Goal: Task Accomplishment & Management: Manage account settings

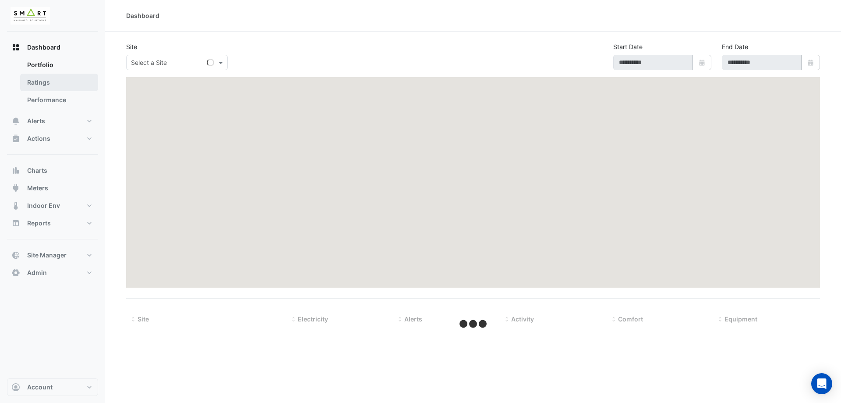
type input "**********"
select select "***"
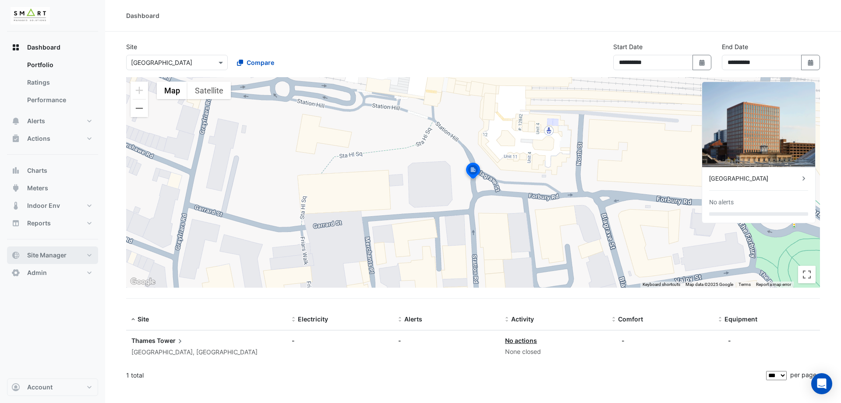
click at [59, 253] on span "Site Manager" at bounding box center [46, 255] width 39 height 9
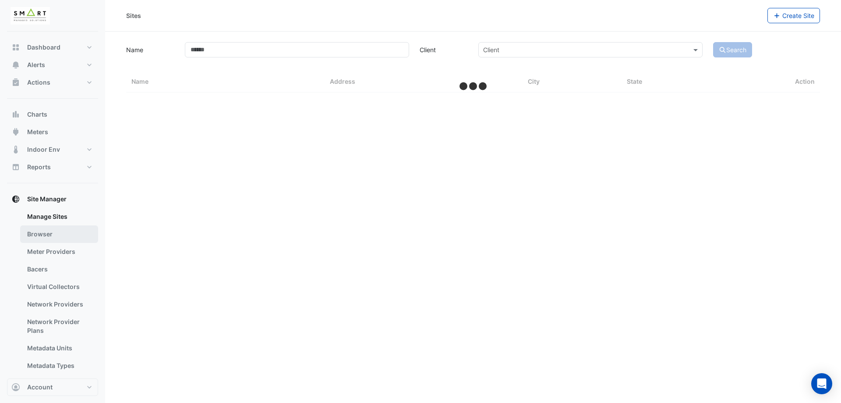
select select "***"
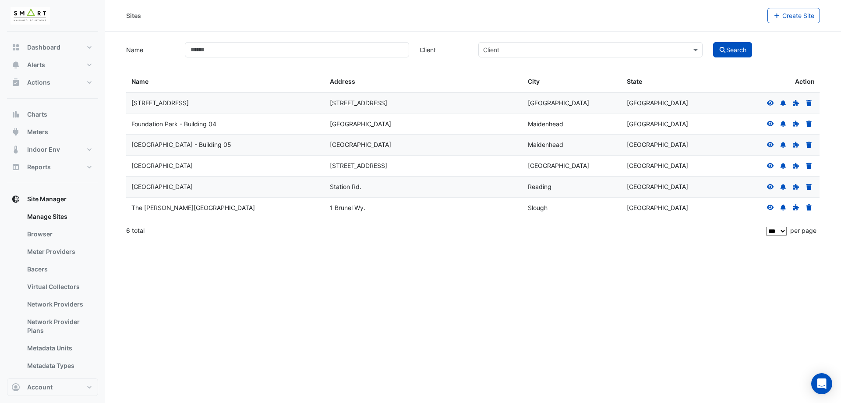
click at [419, 294] on div "Sites Create Site Name Client Client Search Sites Name Sites Address Sites City…" at bounding box center [473, 201] width 736 height 403
click at [40, 267] on link "Bacers" at bounding box center [59, 269] width 78 height 18
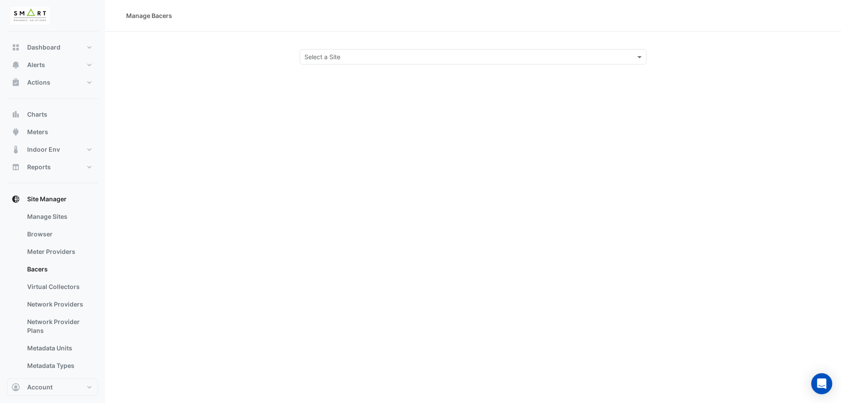
click at [372, 58] on input "text" at bounding box center [464, 57] width 320 height 9
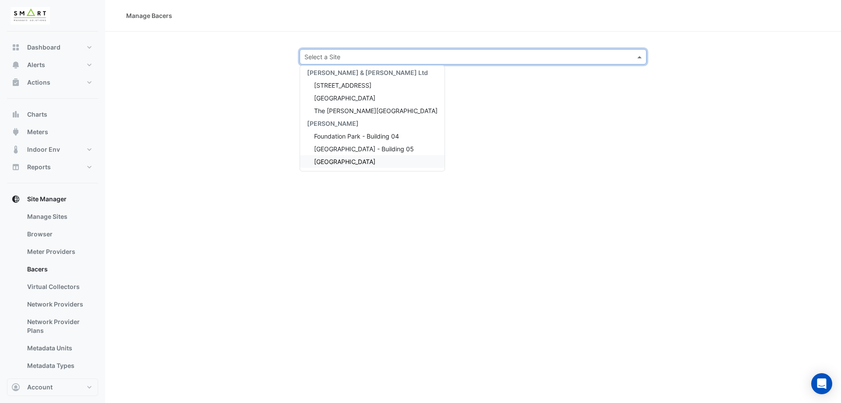
scroll to position [4, 0]
click at [362, 162] on span "Marble Arch Place" at bounding box center [344, 160] width 61 height 7
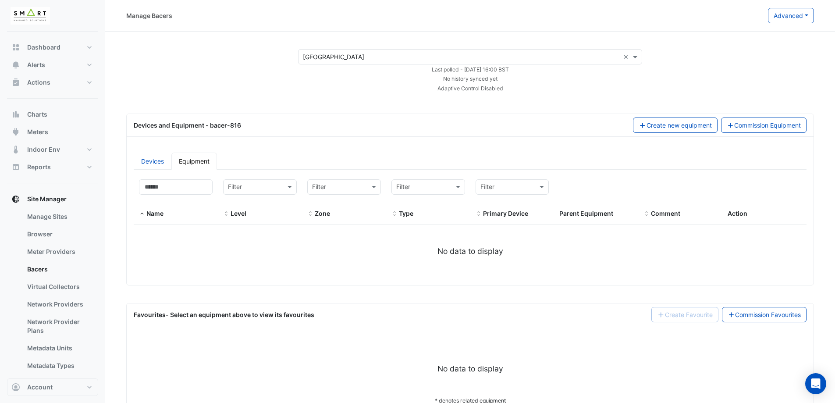
click at [479, 59] on input "text" at bounding box center [461, 57] width 317 height 9
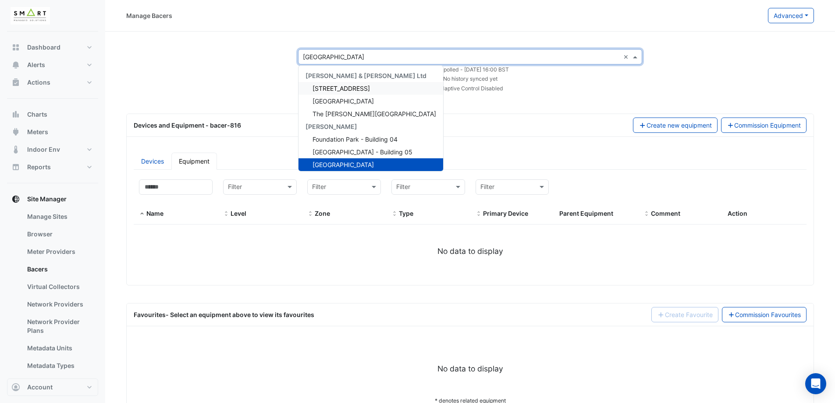
click at [266, 75] on div "Select a Site × Marble Arch Place × Cushman & Wakefield Ltd 12 Hammersmith Grov…" at bounding box center [470, 70] width 708 height 43
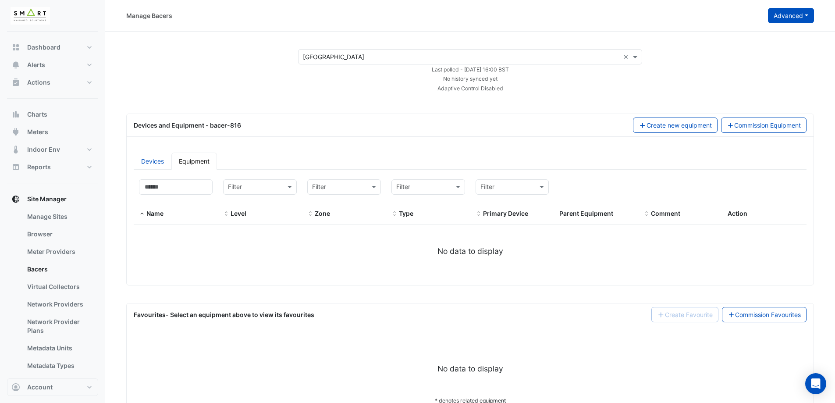
click at [799, 13] on button "Advanced" at bounding box center [791, 15] width 46 height 15
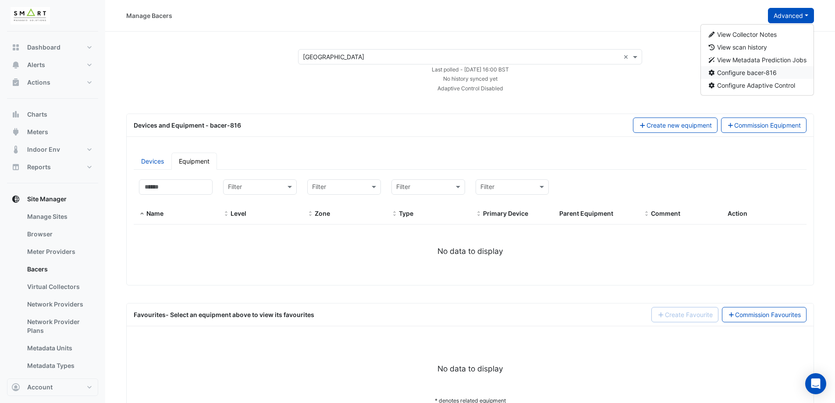
click at [765, 72] on span "Configure bacer-816" at bounding box center [747, 72] width 60 height 7
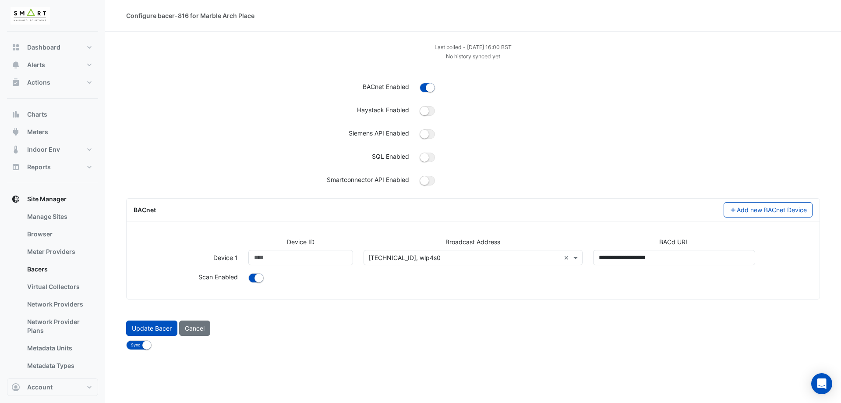
click at [407, 256] on input "text" at bounding box center [464, 257] width 192 height 9
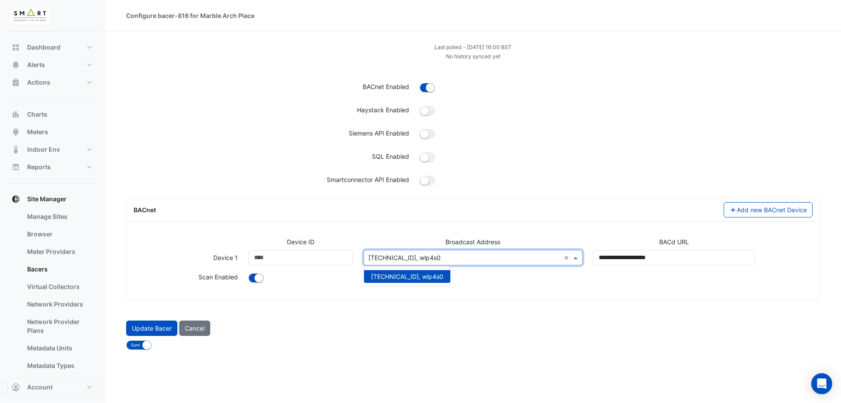
click at [268, 173] on div "Last polled - Mon 18-Aug-2025 16:00 BST No history synced yet BACnet Enabled Ha…" at bounding box center [473, 116] width 694 height 149
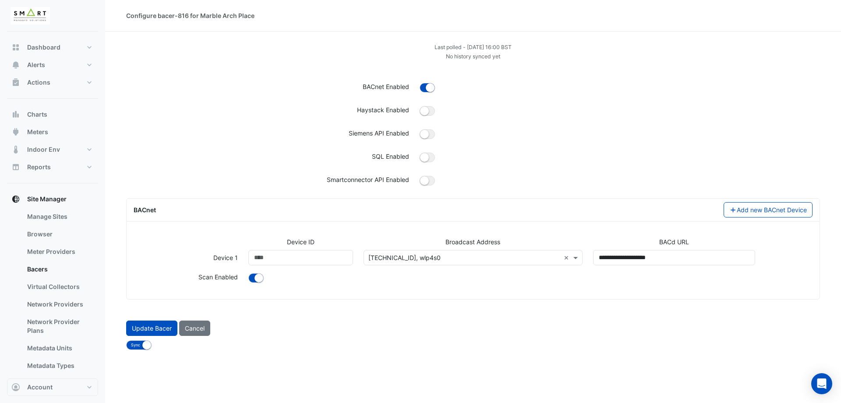
click at [464, 264] on div "Select address or add a new one 10.117.76.255, wlp4s0 ×" at bounding box center [473, 257] width 219 height 15
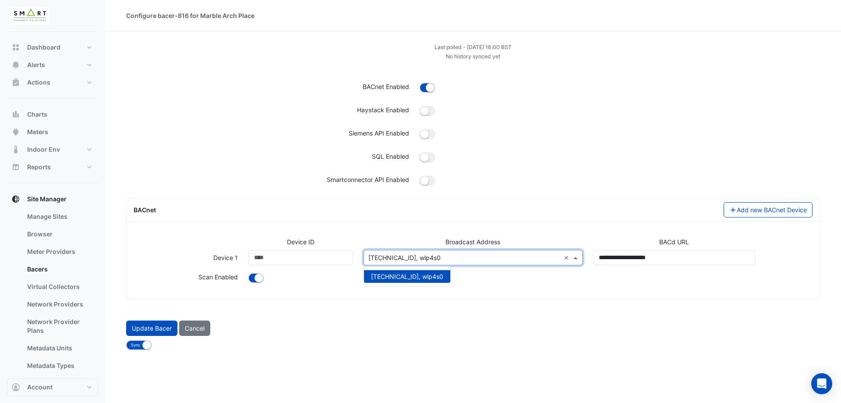
click at [497, 291] on div "Device ID Broadcast Address BACd URL Device 1 Device ID ***** Broadcast Address…" at bounding box center [473, 264] width 690 height 55
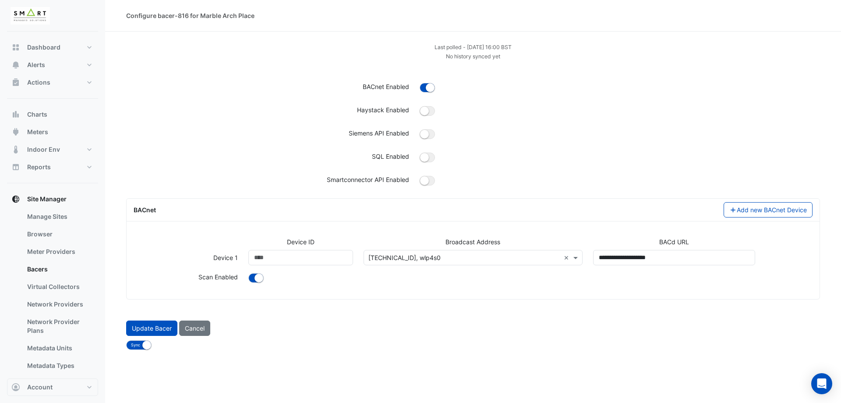
click at [479, 49] on small "Last polled - Mon 18-Aug-2025 16:00 BST" at bounding box center [473, 47] width 77 height 7
click at [460, 65] on div "Last polled - Mon 18-Aug-2025 16:00 BST No history synced yet BACnet Enabled Ha…" at bounding box center [473, 116] width 694 height 149
click at [457, 253] on input "text" at bounding box center [464, 257] width 192 height 9
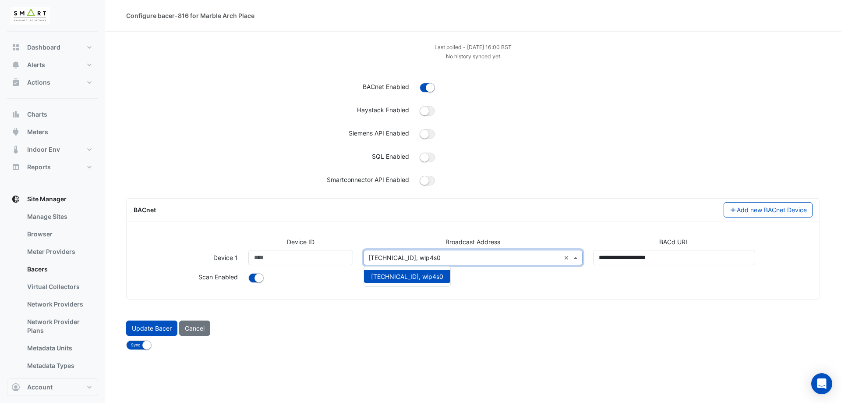
click at [285, 226] on div "BACnet Add new BACnet Device Device ID Broadcast Address BACd URL Device 1 Devi…" at bounding box center [473, 248] width 694 height 101
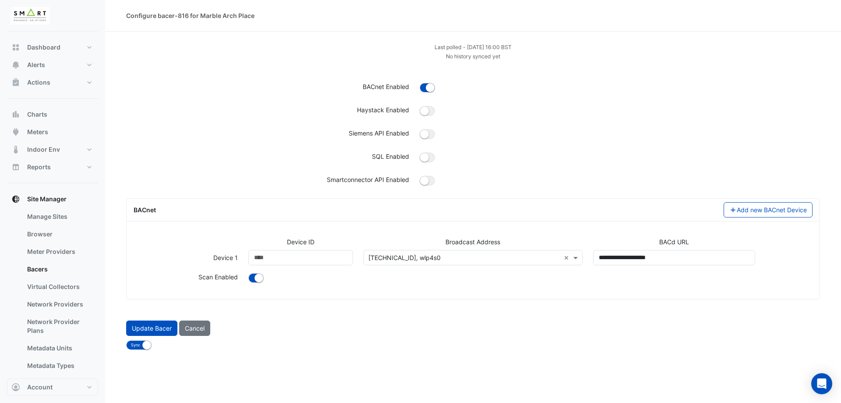
click at [438, 258] on input "text" at bounding box center [464, 257] width 192 height 9
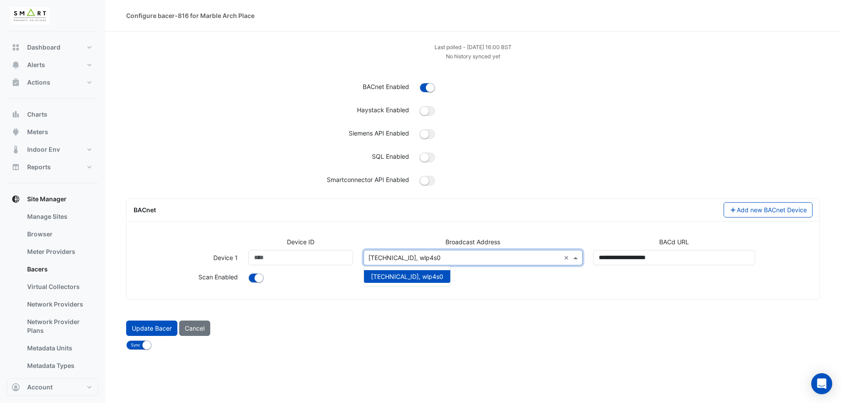
click at [464, 214] on div "BACnet Add new BACnet Device" at bounding box center [473, 209] width 690 height 15
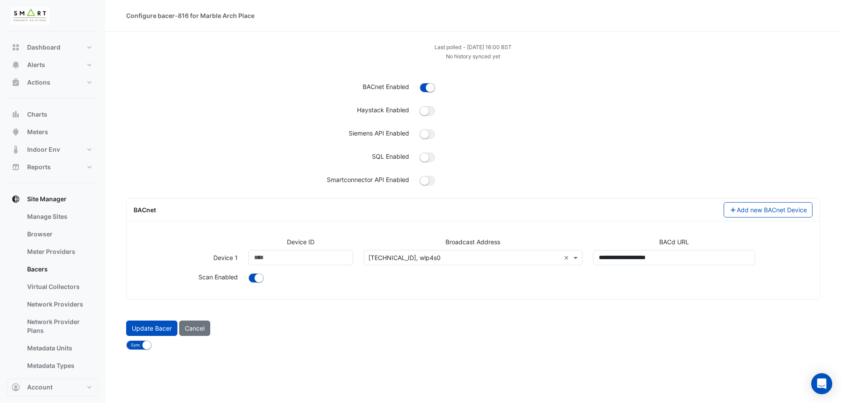
click at [521, 342] on div "Sync No Sync" at bounding box center [473, 344] width 704 height 11
click at [495, 47] on small "Last polled - Mon 18-Aug-2025 16:00 BST" at bounding box center [473, 47] width 77 height 7
click at [488, 55] on small "No history synced yet" at bounding box center [473, 56] width 54 height 7
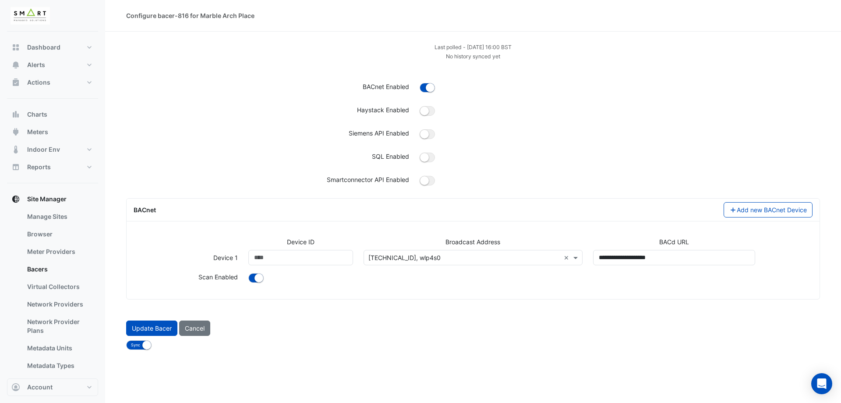
click at [499, 69] on div "Last polled - Mon 18-Aug-2025 16:00 BST No history synced yet BACnet Enabled Ha…" at bounding box center [473, 116] width 694 height 149
click at [44, 257] on link "Meter Providers" at bounding box center [59, 252] width 78 height 18
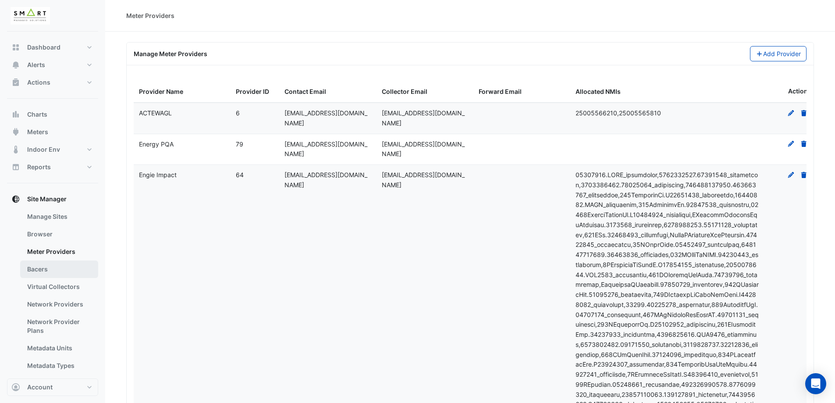
click at [46, 263] on link "Bacers" at bounding box center [59, 269] width 78 height 18
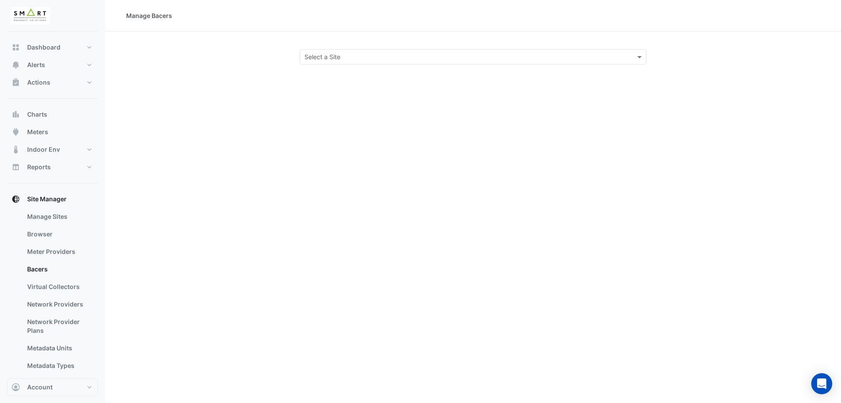
click at [317, 53] on input "text" at bounding box center [464, 57] width 320 height 9
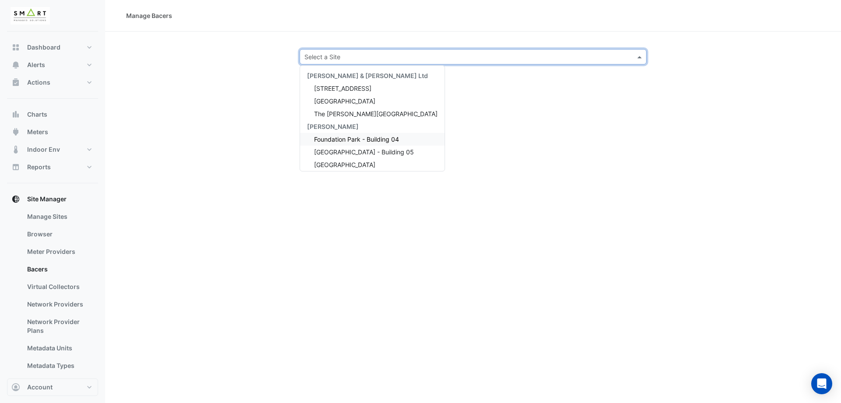
scroll to position [4, 0]
click at [345, 162] on span "Marble Arch Place" at bounding box center [344, 160] width 61 height 7
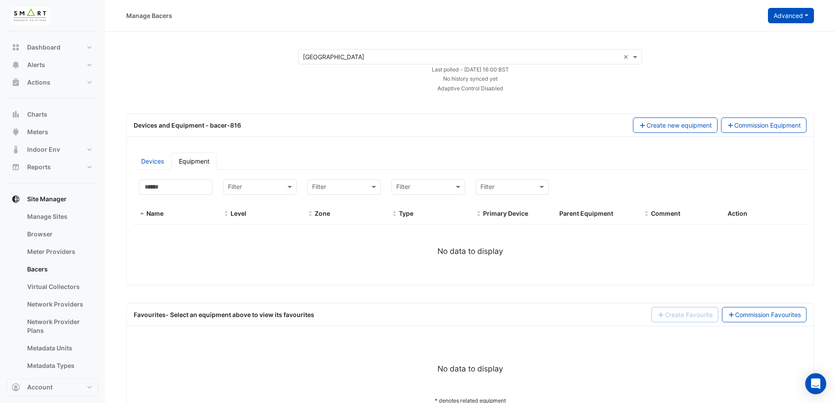
click at [792, 16] on button "Advanced" at bounding box center [791, 15] width 46 height 15
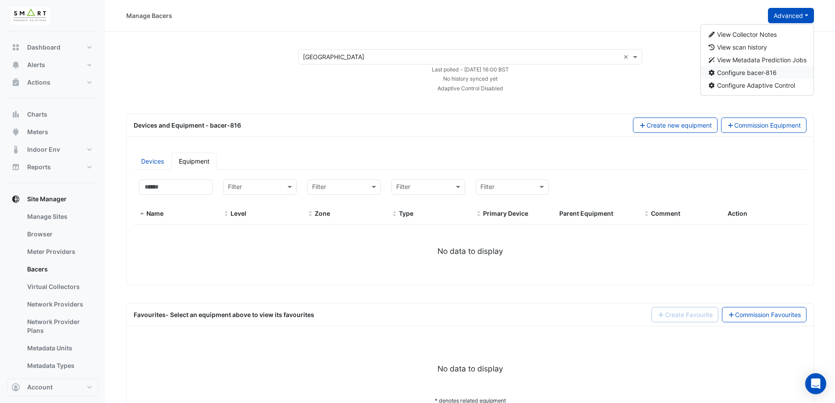
click at [765, 74] on span "Configure bacer-816" at bounding box center [747, 72] width 60 height 7
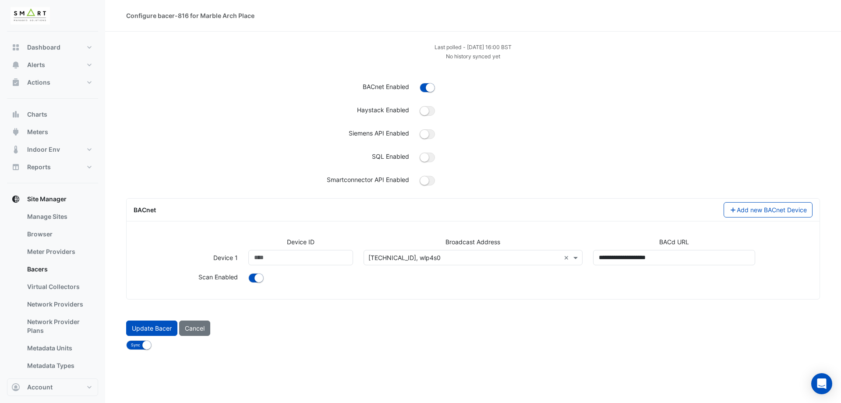
click at [503, 260] on input "text" at bounding box center [464, 257] width 192 height 9
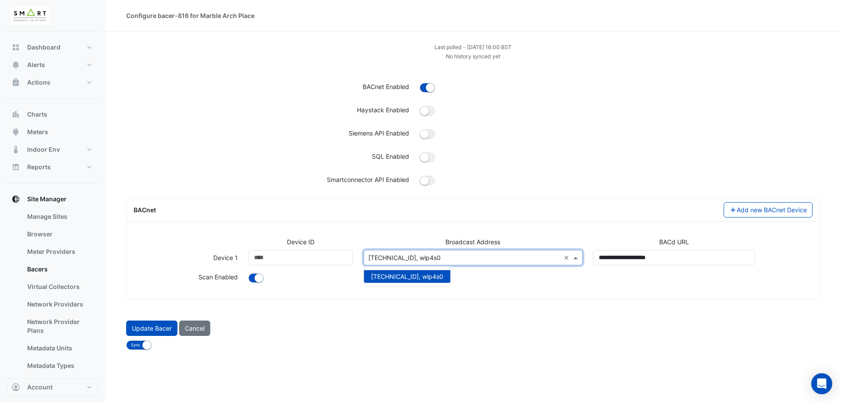
click at [419, 275] on span "10.117.76.255, wlp4s0" at bounding box center [407, 276] width 72 height 7
click at [573, 215] on div "Add new BACnet Device" at bounding box center [645, 209] width 345 height 15
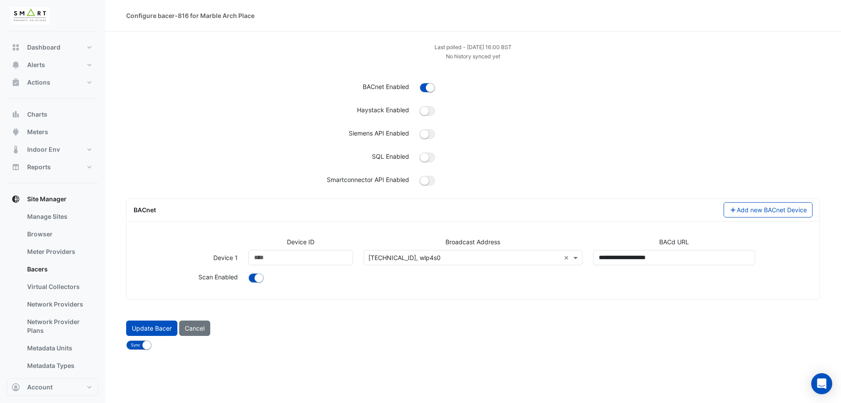
click at [438, 259] on input "text" at bounding box center [464, 257] width 192 height 9
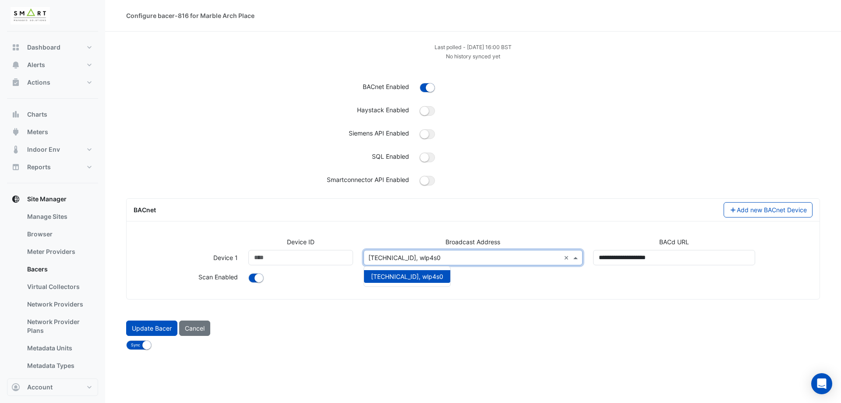
click at [502, 205] on div "Add new BACnet Device" at bounding box center [645, 209] width 345 height 15
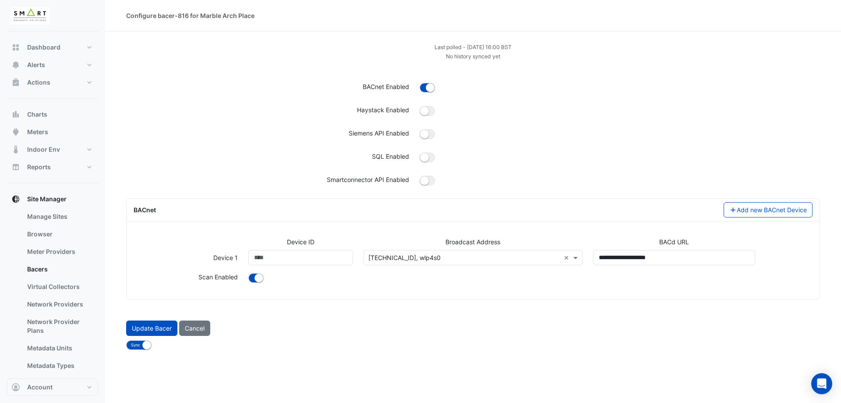
click at [258, 113] on div "Haystack Enabled" at bounding box center [268, 111] width 294 height 13
click at [420, 262] on div "10.117.76.255, wlp4s0" at bounding box center [404, 257] width 72 height 9
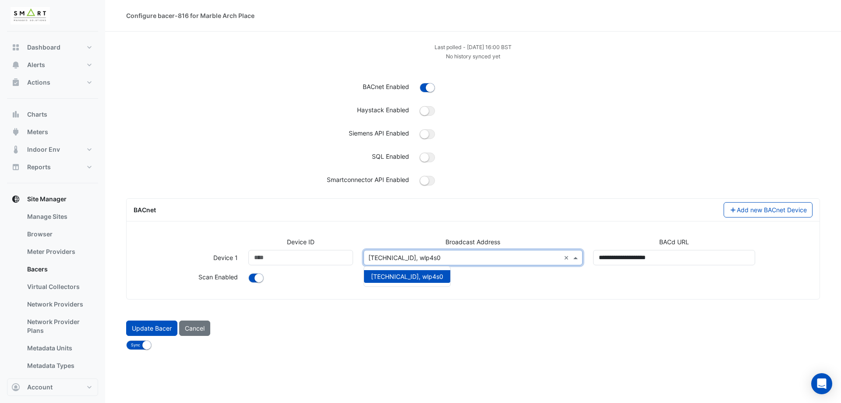
click at [309, 141] on div "Siemens API Enabled" at bounding box center [473, 136] width 704 height 16
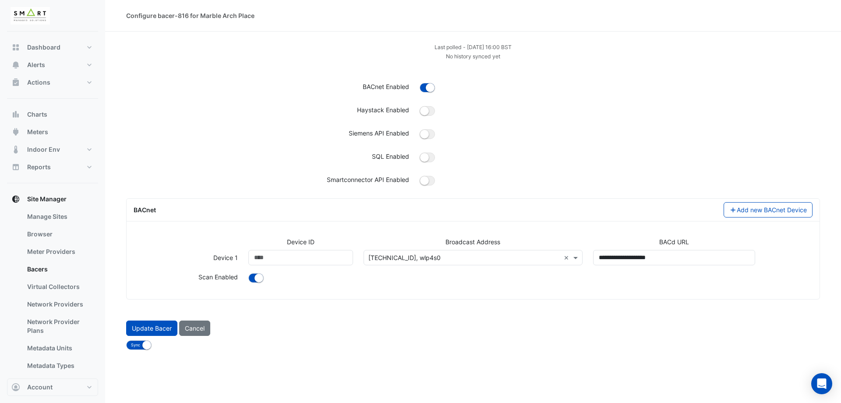
click at [506, 50] on div "Last polled - Mon 18-Aug-2025 16:00 BST" at bounding box center [473, 46] width 704 height 9
click at [506, 50] on small "Last polled - Mon 18-Aug-2025 16:00 BST" at bounding box center [473, 47] width 77 height 7
click at [523, 74] on div "Last polled - Mon 18-Aug-2025 16:00 BST No history synced yet BACnet Enabled Ha…" at bounding box center [473, 116] width 694 height 149
click at [491, 60] on small "No history synced yet" at bounding box center [473, 56] width 54 height 7
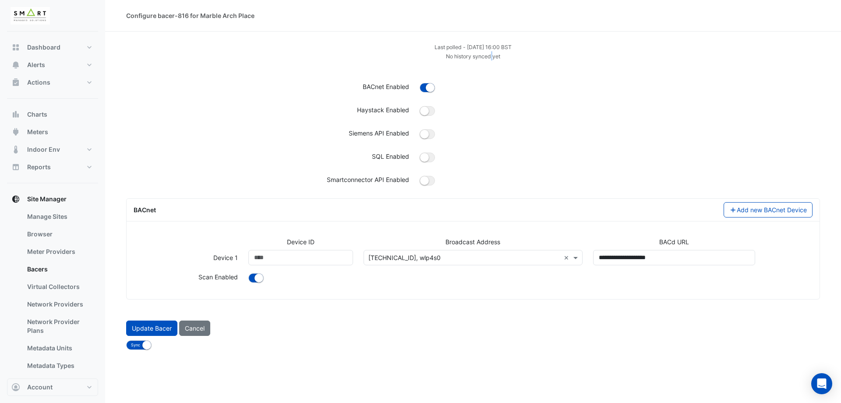
click at [491, 60] on small "No history synced yet" at bounding box center [473, 56] width 54 height 7
click at [427, 64] on div "Last polled - Mon 18-Aug-2025 16:00 BST No history synced yet BACnet Enabled Ha…" at bounding box center [473, 116] width 694 height 149
click at [480, 258] on input "text" at bounding box center [464, 257] width 192 height 9
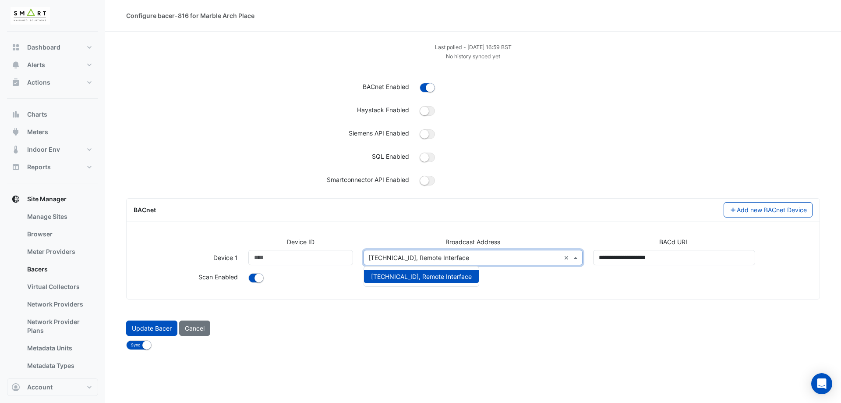
click at [219, 152] on div "SQL Enabled" at bounding box center [268, 158] width 294 height 13
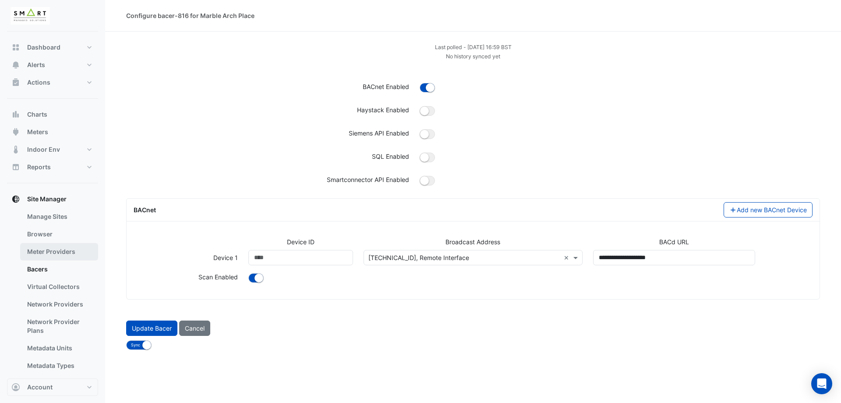
click at [53, 251] on link "Meter Providers" at bounding box center [59, 252] width 78 height 18
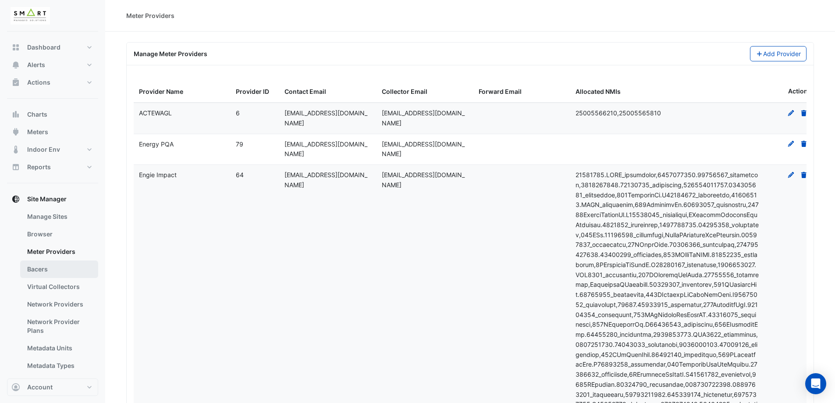
click at [49, 272] on link "Bacers" at bounding box center [59, 269] width 78 height 18
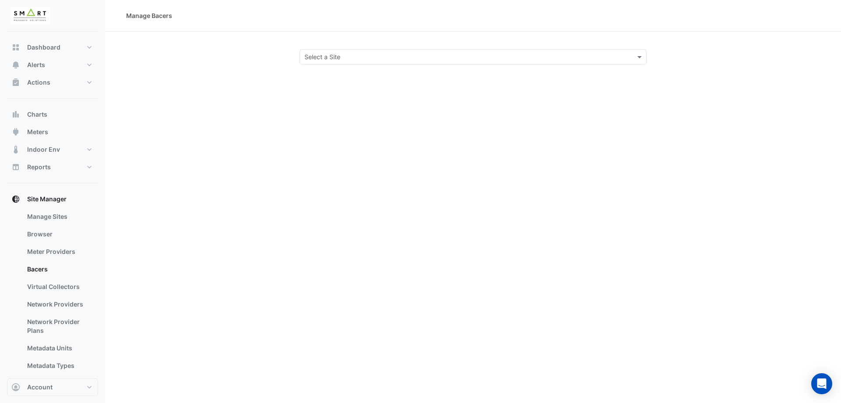
click at [370, 56] on input "text" at bounding box center [464, 57] width 320 height 9
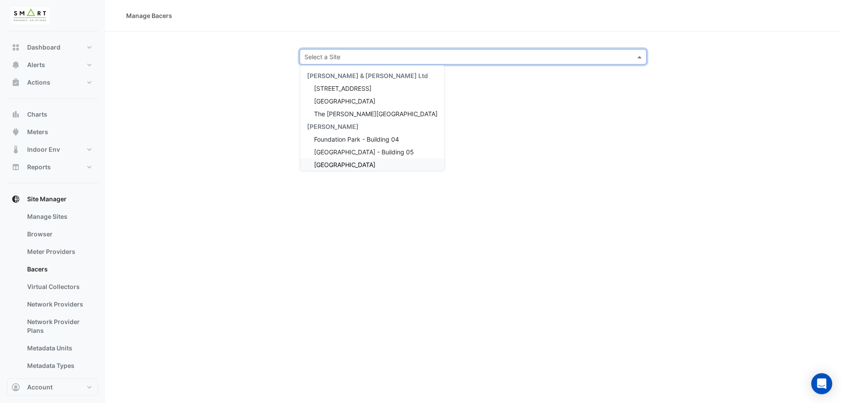
click at [362, 168] on span "Marble Arch Place" at bounding box center [344, 164] width 61 height 7
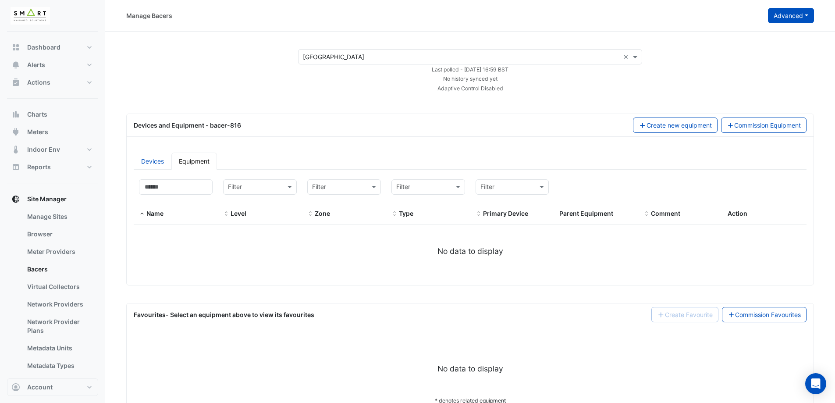
click at [797, 19] on button "Advanced" at bounding box center [791, 15] width 46 height 15
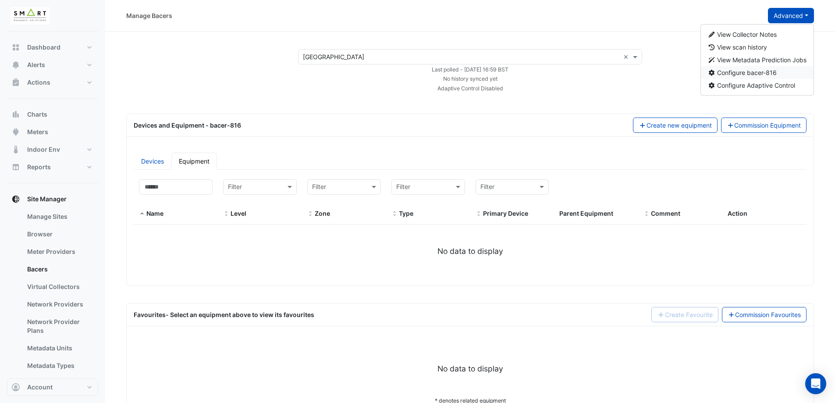
click at [758, 75] on span "Configure bacer-816" at bounding box center [747, 72] width 60 height 7
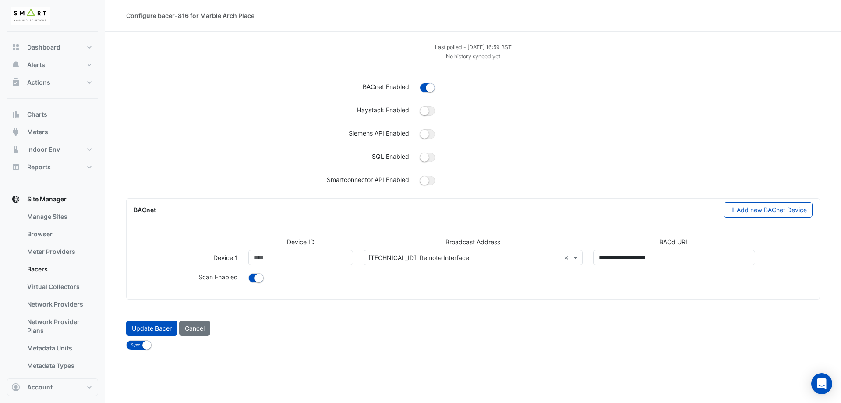
click at [442, 262] on div "Select address or add a new one 10.117.76.255, Remote Interface ×" at bounding box center [473, 257] width 219 height 15
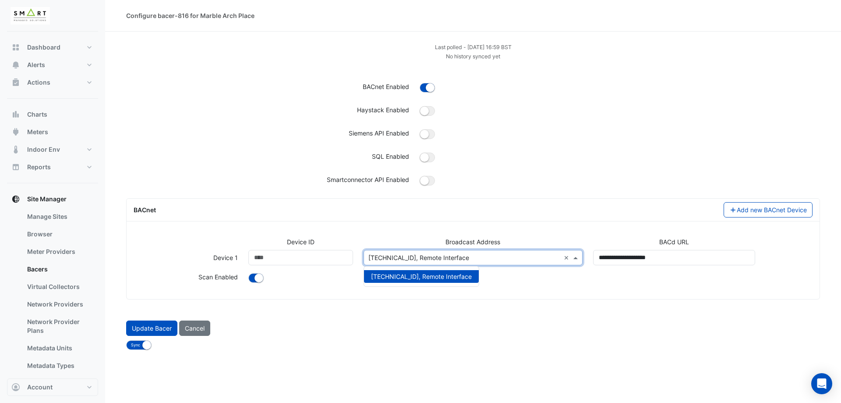
click at [442, 296] on div "Device ID Broadcast Address BACd URL Device 1 Device ID ***** Broadcast Address…" at bounding box center [473, 264] width 693 height 69
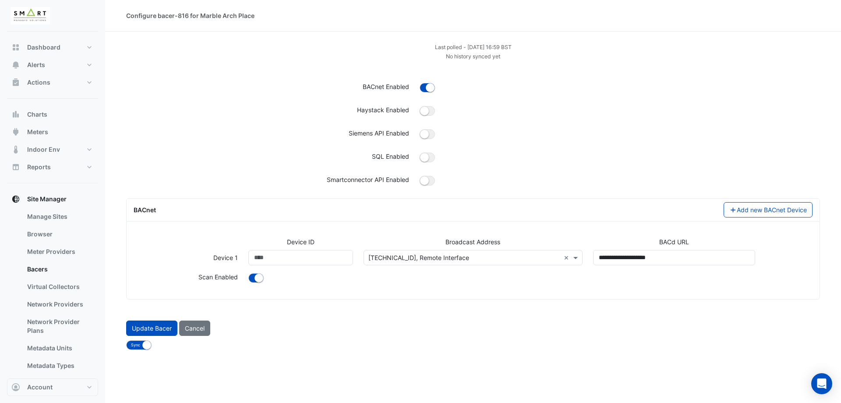
drag, startPoint x: 484, startPoint y: 48, endPoint x: 499, endPoint y: 48, distance: 15.3
click at [499, 48] on small "Last polled - [DATE] 16:59 BST" at bounding box center [473, 47] width 77 height 7
click at [503, 60] on div "No history synced yet" at bounding box center [473, 55] width 704 height 9
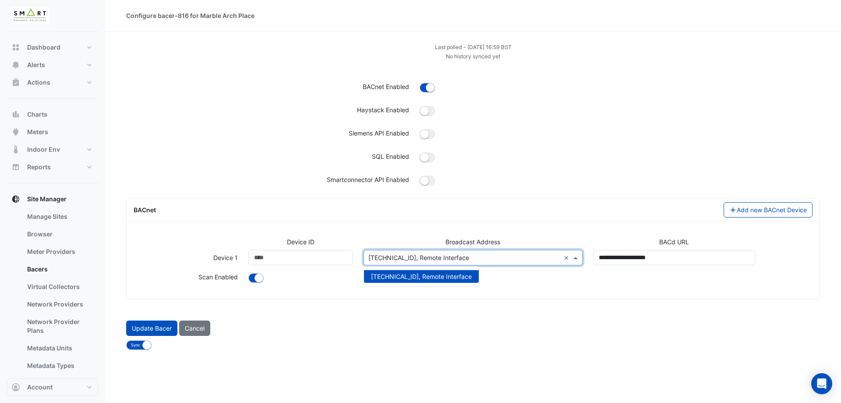
click at [450, 262] on div "10.117.76.255, Remote Interface" at bounding box center [418, 257] width 101 height 9
click at [376, 323] on div "Update Bacer Cancel" at bounding box center [473, 327] width 704 height 15
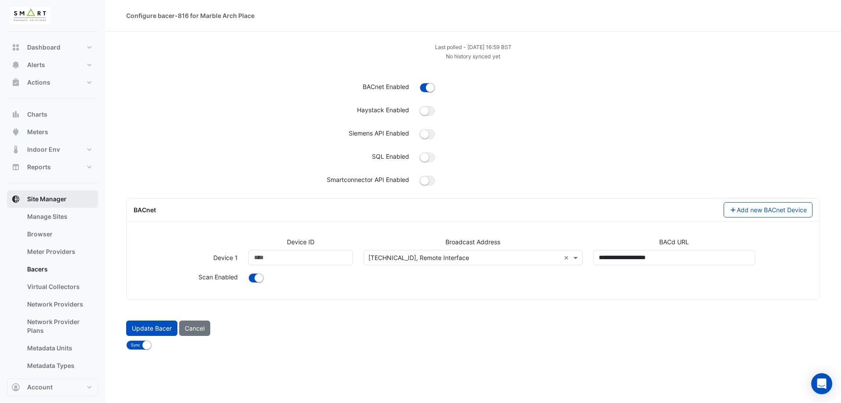
click at [61, 203] on button "Site Manager" at bounding box center [52, 199] width 91 height 18
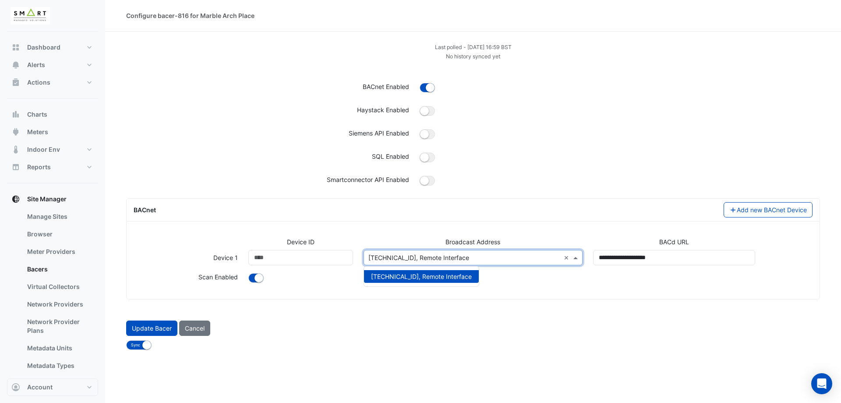
click at [541, 264] on div "Select address or add a new one 10.117.76.255, Remote Interface ×" at bounding box center [473, 257] width 219 height 15
click at [528, 148] on div "Last polled - [DATE] 16:59 BST No history synced yet BACnet Enabled Haystack En…" at bounding box center [473, 116] width 694 height 149
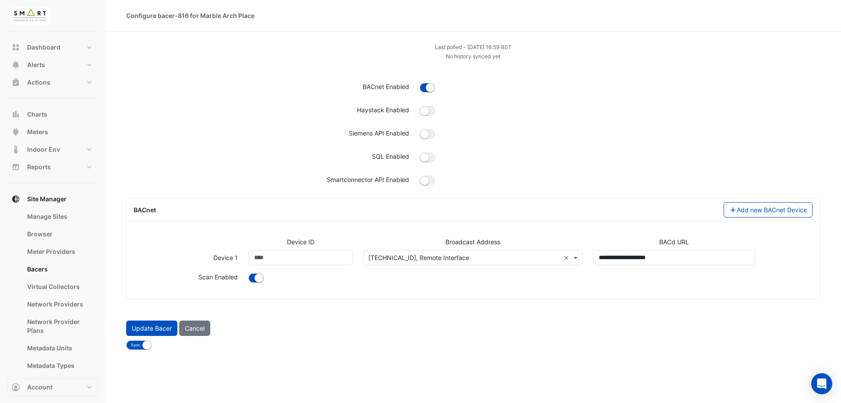
click at [495, 50] on small "Last polled - [DATE] 16:59 BST" at bounding box center [473, 47] width 77 height 7
click at [513, 58] on div "No history synced yet" at bounding box center [473, 55] width 704 height 9
click at [51, 188] on div "Dashboard Portfolio Ratings Performance Alerts Site Rules Templates Actions Sit…" at bounding box center [52, 248] width 91 height 418
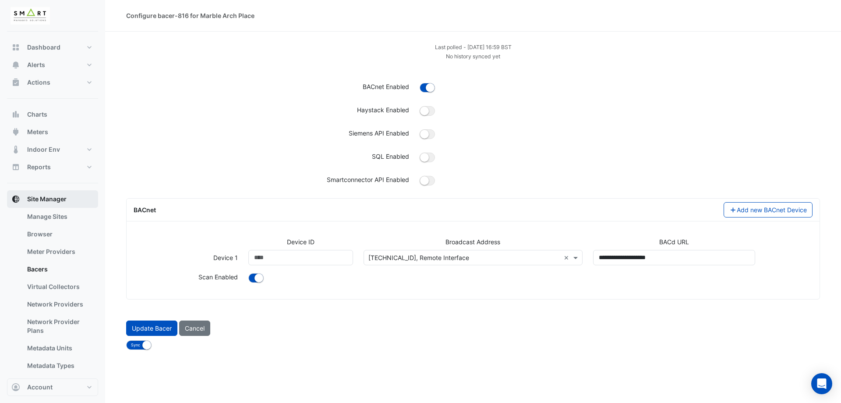
click at [52, 195] on span "Site Manager" at bounding box center [46, 199] width 39 height 9
click at [59, 270] on link "Bacers" at bounding box center [59, 269] width 78 height 18
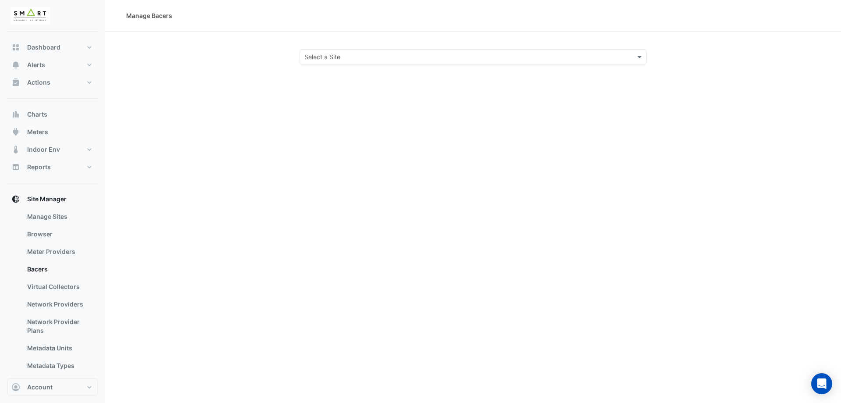
click at [324, 65] on div "Manage Bacers Select a Site" at bounding box center [473, 201] width 736 height 403
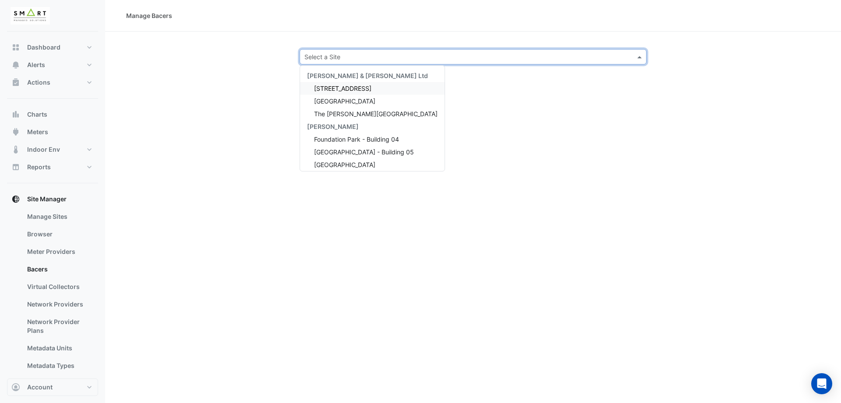
click at [339, 53] on input "text" at bounding box center [464, 57] width 320 height 9
click at [340, 166] on span "Marble Arch Place" at bounding box center [344, 164] width 61 height 7
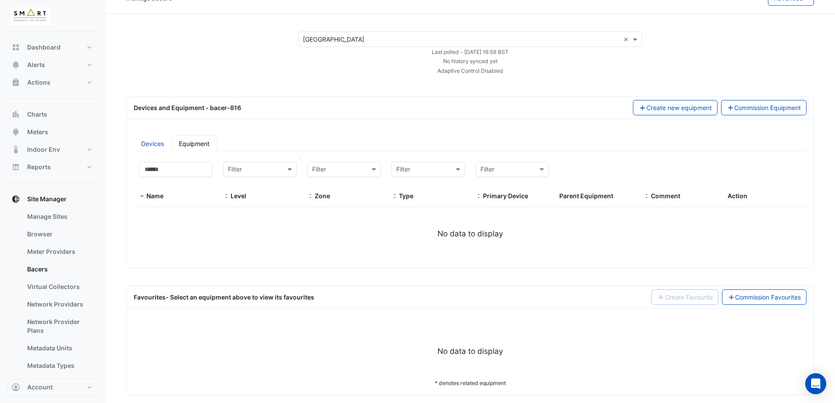
scroll to position [27, 0]
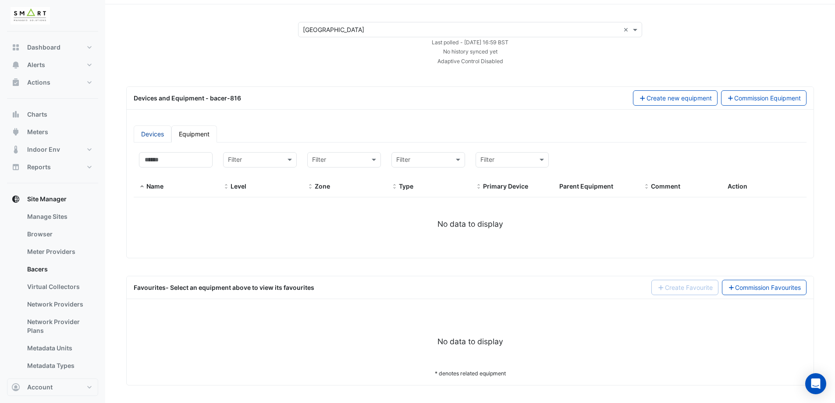
click at [153, 131] on link "Devices" at bounding box center [153, 133] width 38 height 17
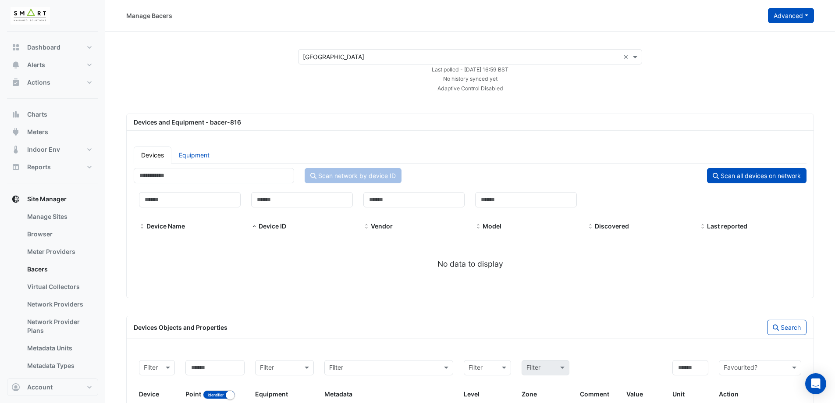
click at [800, 20] on button "Advanced" at bounding box center [791, 15] width 46 height 15
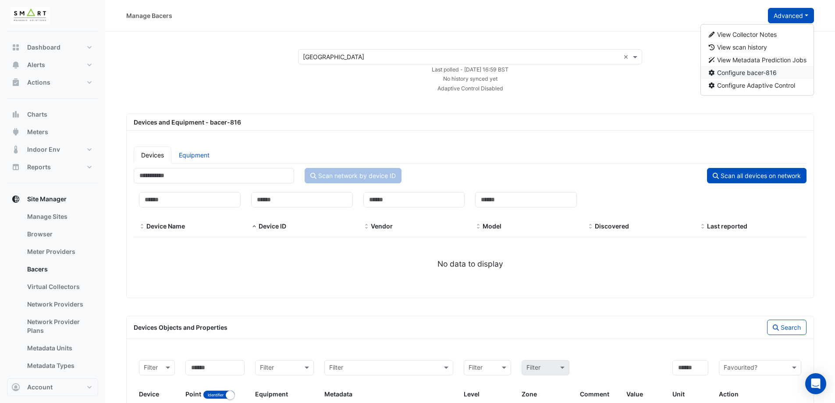
click at [762, 73] on span "Configure bacer-816" at bounding box center [747, 72] width 60 height 7
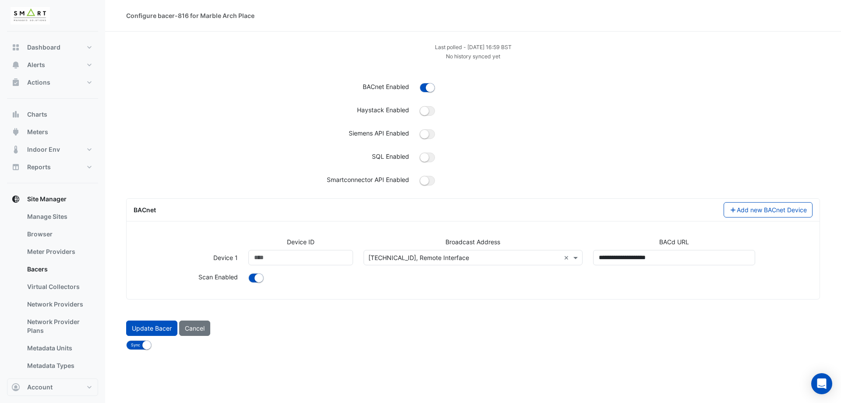
click at [441, 247] on div "Broadcast Address" at bounding box center [473, 243] width 230 height 13
click at [443, 255] on input "text" at bounding box center [464, 257] width 192 height 9
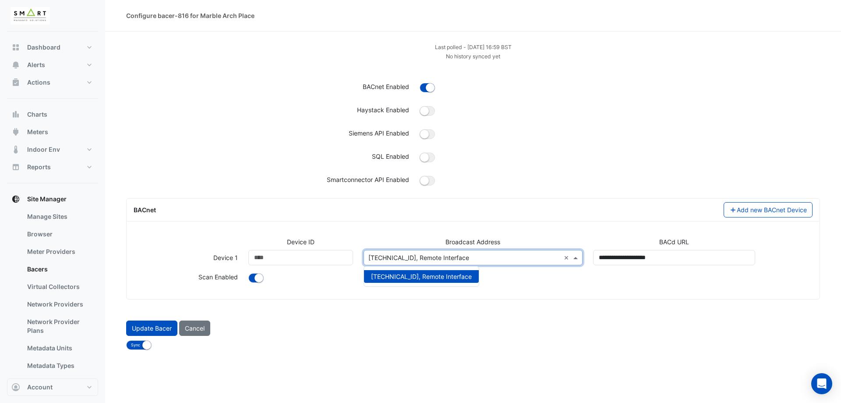
click at [421, 315] on form "Last polled - Thu 28-Aug-2025 16:59 BST No history synced yet BACnet Enabled Ha…" at bounding box center [473, 196] width 694 height 308
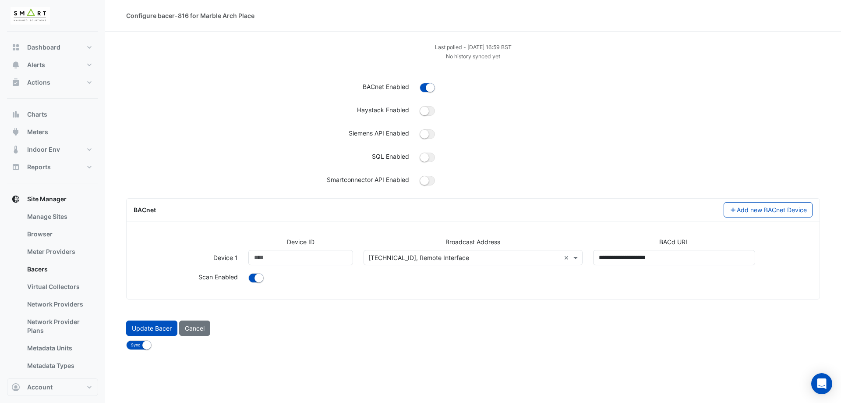
click at [499, 47] on small "Last polled - Thu 28-Aug-2025 16:59 BST" at bounding box center [473, 47] width 77 height 7
click at [499, 59] on small "No history synced yet" at bounding box center [473, 56] width 54 height 7
drag, startPoint x: 481, startPoint y: 47, endPoint x: 537, endPoint y: 49, distance: 55.7
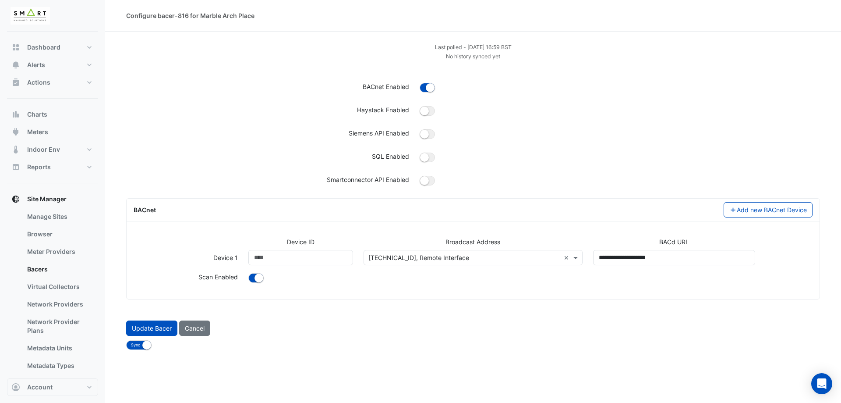
click at [537, 49] on div "Last polled - Thu 28-Aug-2025 16:59 BST" at bounding box center [473, 46] width 704 height 9
click at [541, 57] on div "No history synced yet" at bounding box center [473, 55] width 704 height 9
click at [522, 329] on div "Update Bacer Cancel" at bounding box center [473, 327] width 704 height 15
click at [256, 166] on div "SQL Enabled" at bounding box center [473, 160] width 704 height 16
click at [428, 253] on input "text" at bounding box center [464, 257] width 192 height 9
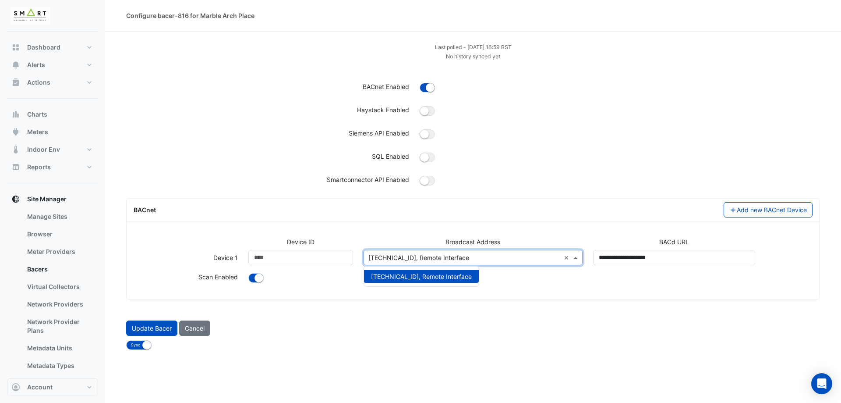
click at [259, 157] on div "SQL Enabled" at bounding box center [268, 158] width 294 height 13
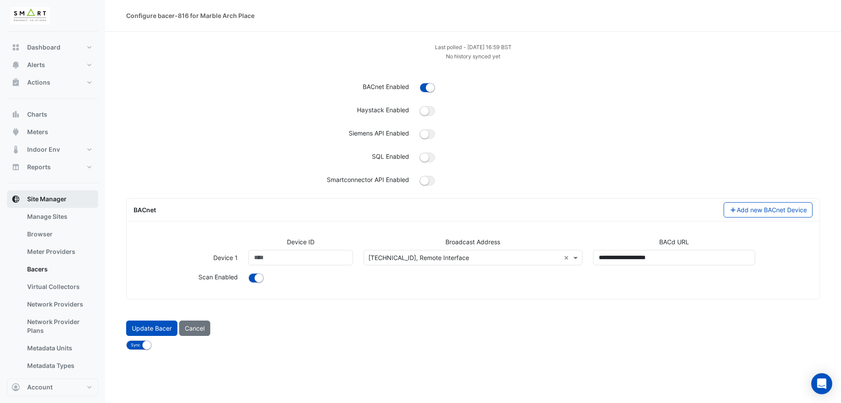
click at [55, 198] on span "Site Manager" at bounding box center [46, 199] width 39 height 9
click at [53, 43] on span "Dashboard" at bounding box center [43, 47] width 33 height 9
select select "***"
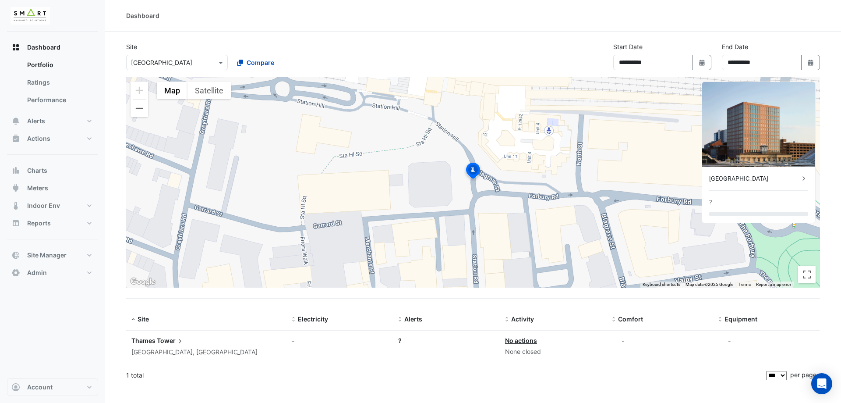
click at [212, 63] on div at bounding box center [177, 62] width 101 height 10
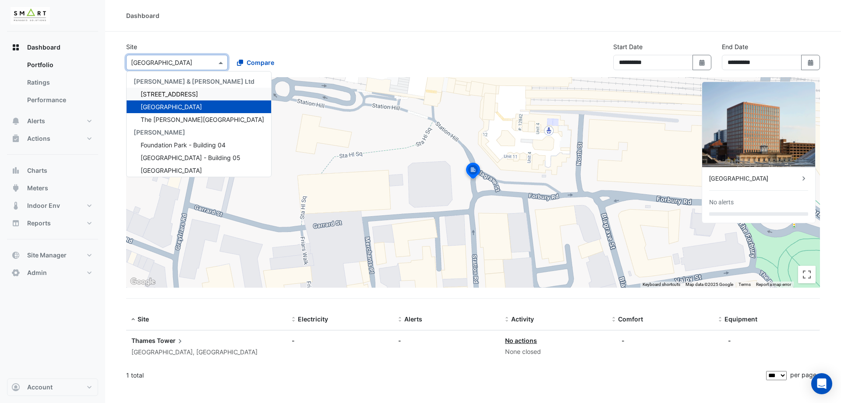
click at [368, 49] on div "**********" at bounding box center [473, 59] width 704 height 35
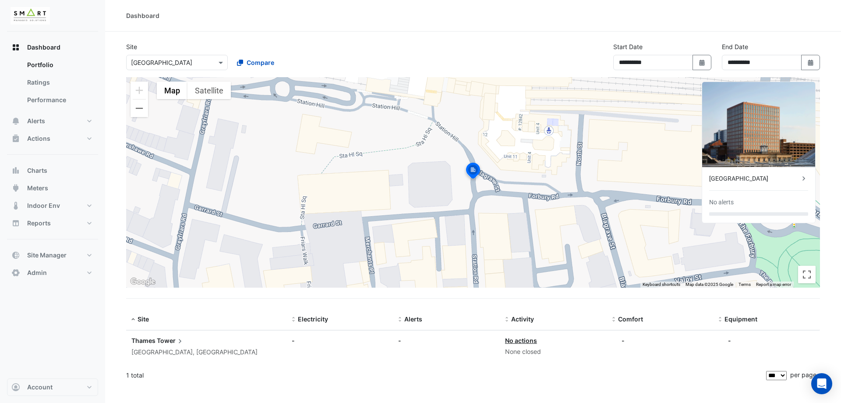
click at [182, 62] on input "text" at bounding box center [168, 62] width 74 height 9
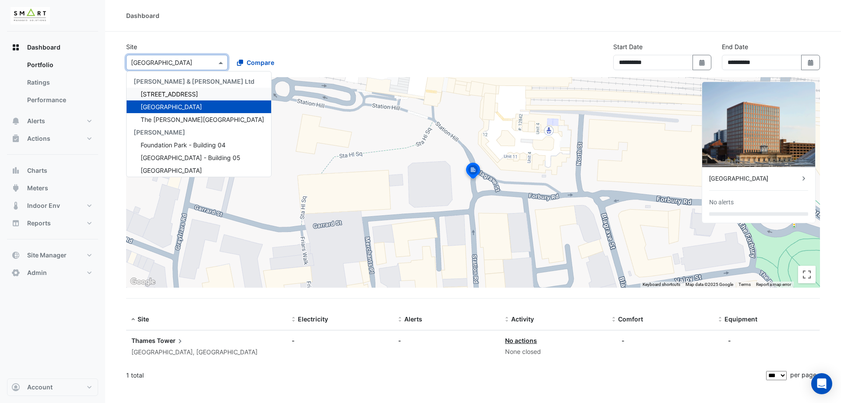
click at [281, 33] on section "**********" at bounding box center [473, 209] width 736 height 354
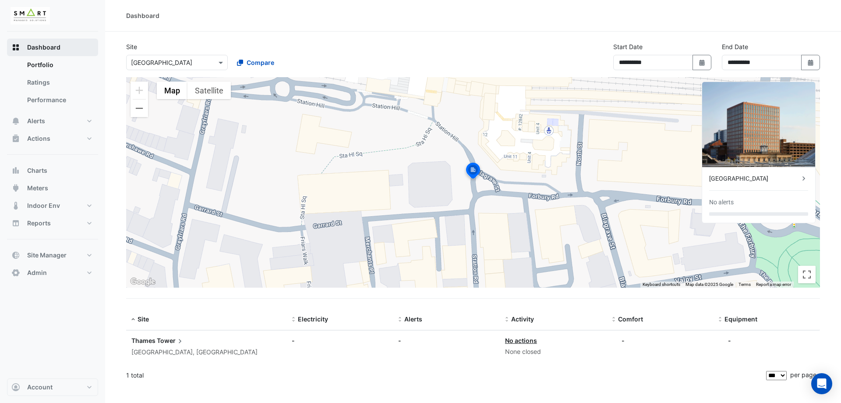
click at [59, 47] on span "Dashboard" at bounding box center [43, 47] width 33 height 9
click at [219, 67] on div "Select a Site × Thames Tower" at bounding box center [177, 62] width 102 height 15
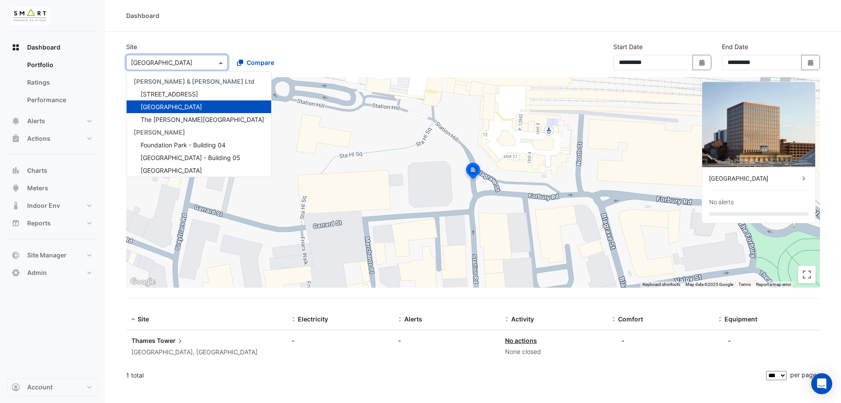
scroll to position [4, 0]
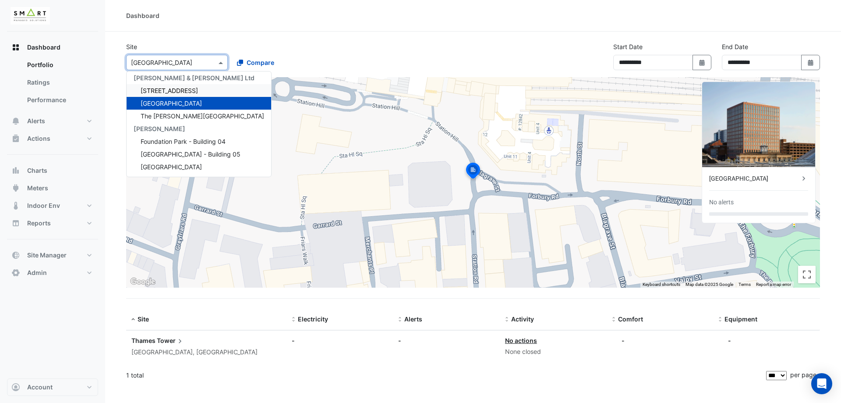
click at [188, 93] on span "[STREET_ADDRESS]" at bounding box center [169, 90] width 57 height 7
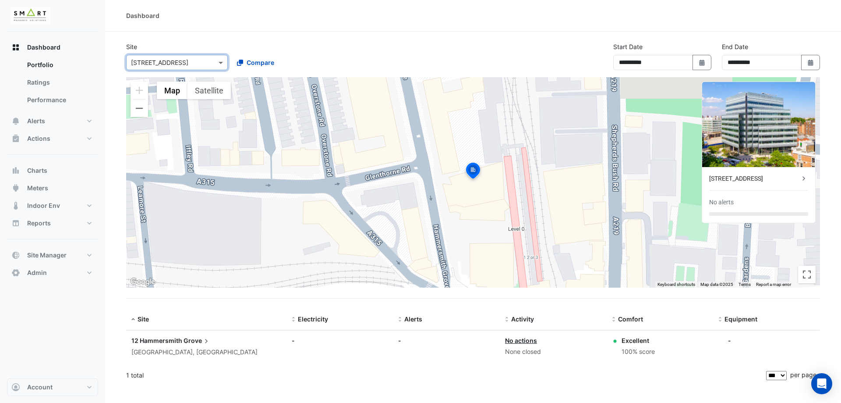
click at [198, 65] on input "text" at bounding box center [168, 62] width 74 height 9
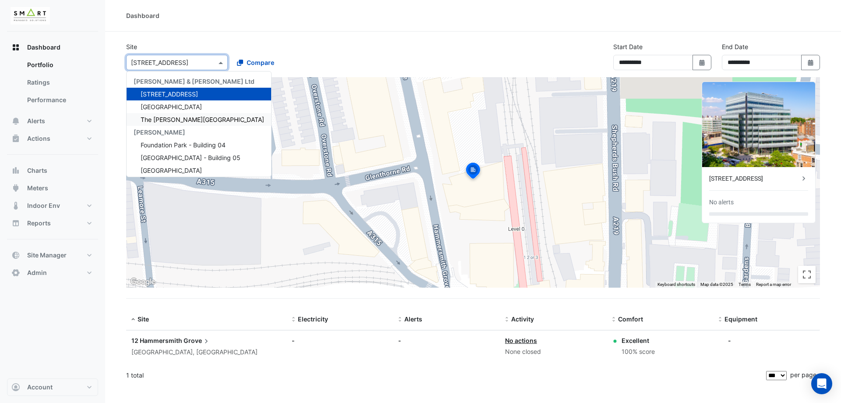
click at [170, 122] on span "The [PERSON_NAME][GEOGRAPHIC_DATA]" at bounding box center [203, 119] width 124 height 7
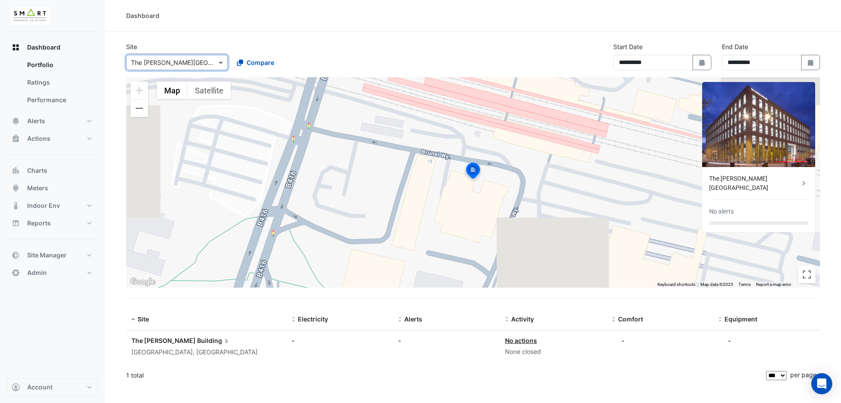
click at [160, 69] on div "Select a Site × The Porter Building" at bounding box center [177, 62] width 102 height 15
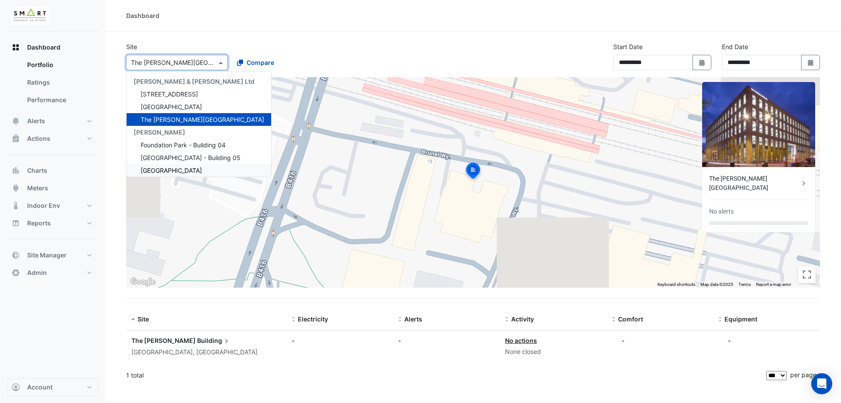
click at [169, 170] on span "[GEOGRAPHIC_DATA]" at bounding box center [171, 169] width 61 height 7
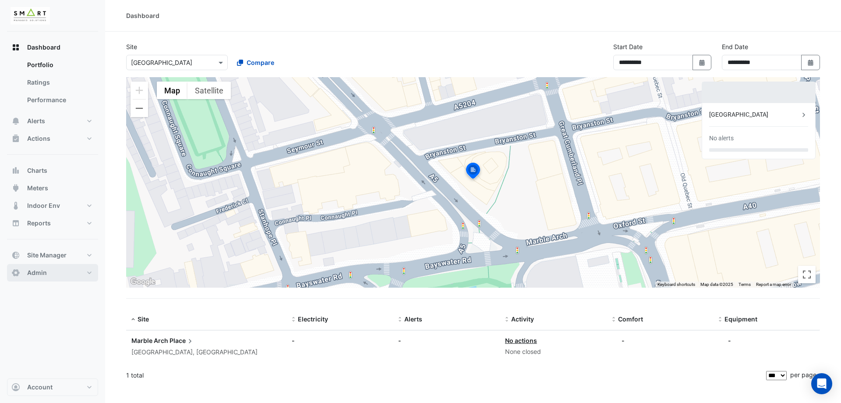
click at [41, 279] on button "Admin" at bounding box center [52, 273] width 91 height 18
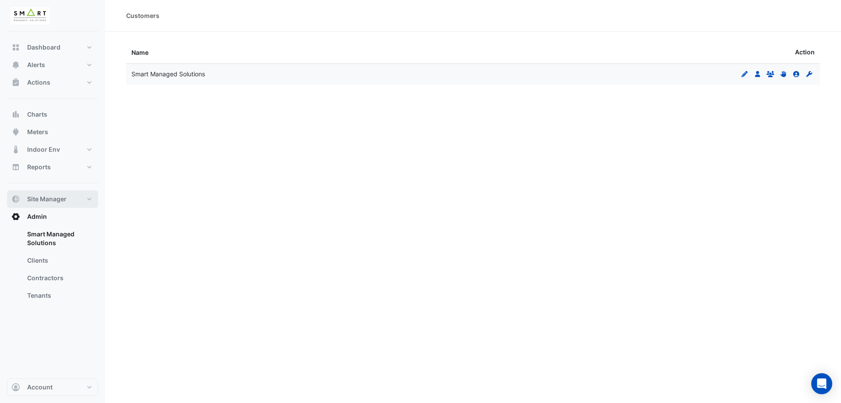
click at [59, 203] on span "Site Manager" at bounding box center [46, 199] width 39 height 9
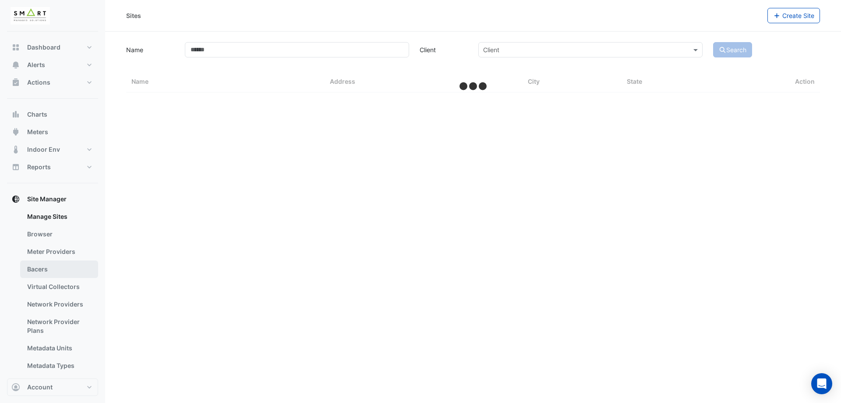
click at [53, 269] on link "Bacers" at bounding box center [59, 269] width 78 height 18
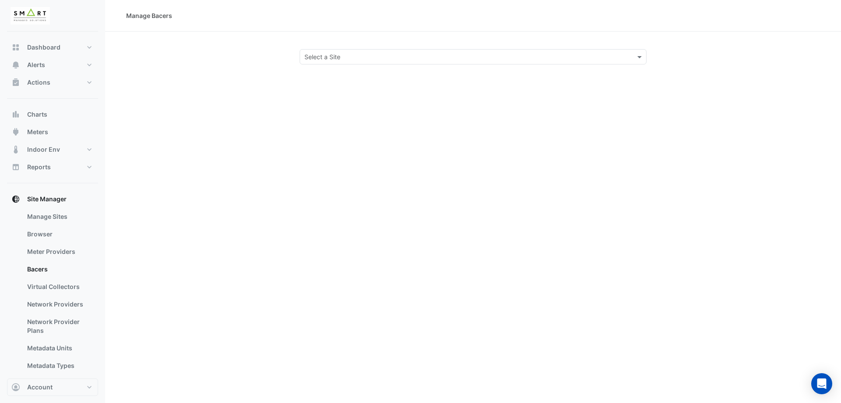
click at [406, 60] on input "text" at bounding box center [464, 57] width 320 height 9
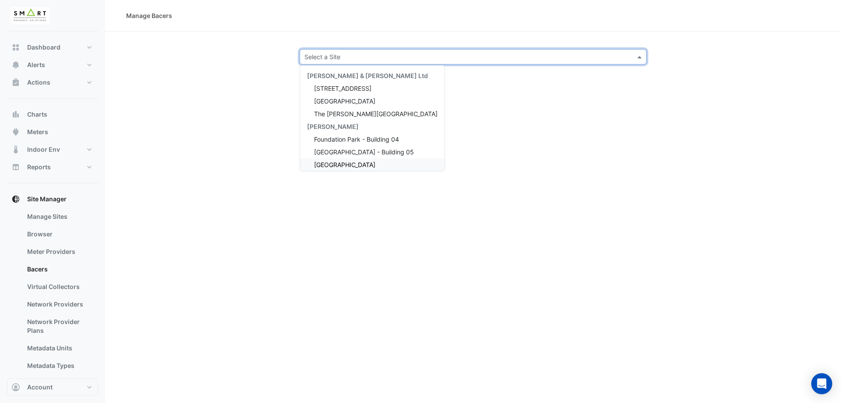
click at [358, 168] on div "[GEOGRAPHIC_DATA]" at bounding box center [372, 164] width 145 height 13
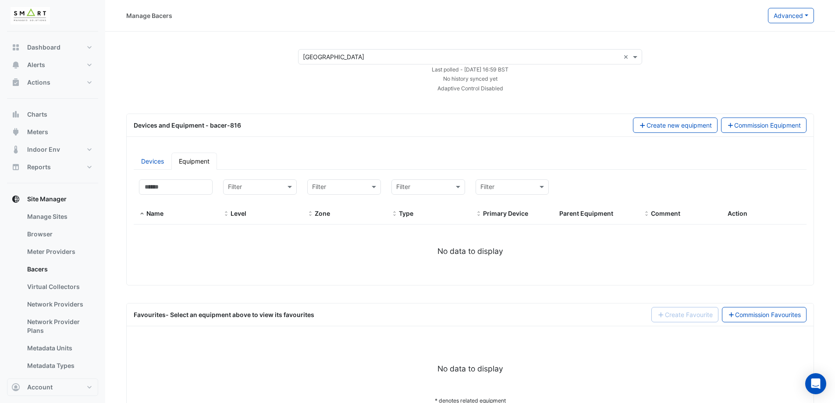
drag, startPoint x: 803, startPoint y: 13, endPoint x: 796, endPoint y: 26, distance: 15.1
click at [803, 12] on button "Advanced" at bounding box center [791, 15] width 46 height 15
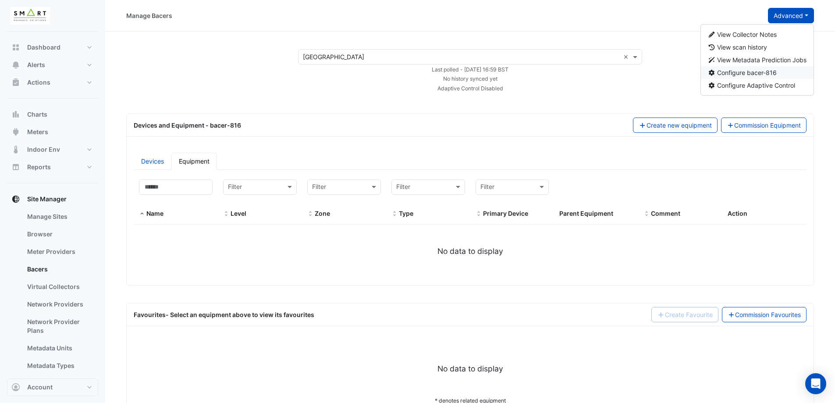
click at [780, 68] on button "Configure bacer-816" at bounding box center [757, 72] width 113 height 13
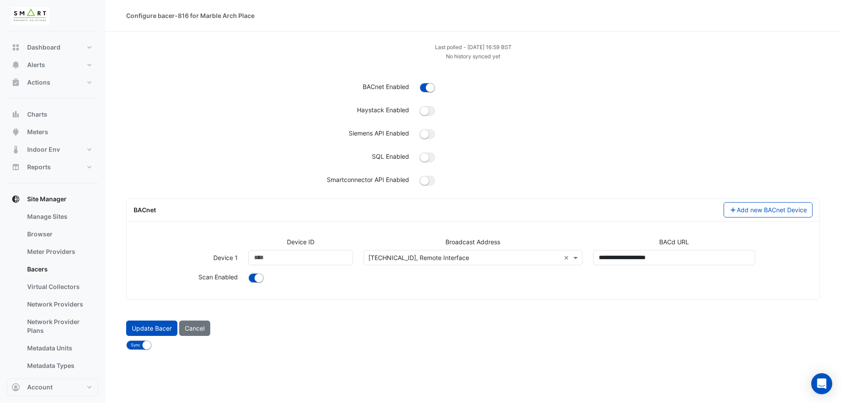
click at [434, 254] on input "text" at bounding box center [464, 257] width 192 height 9
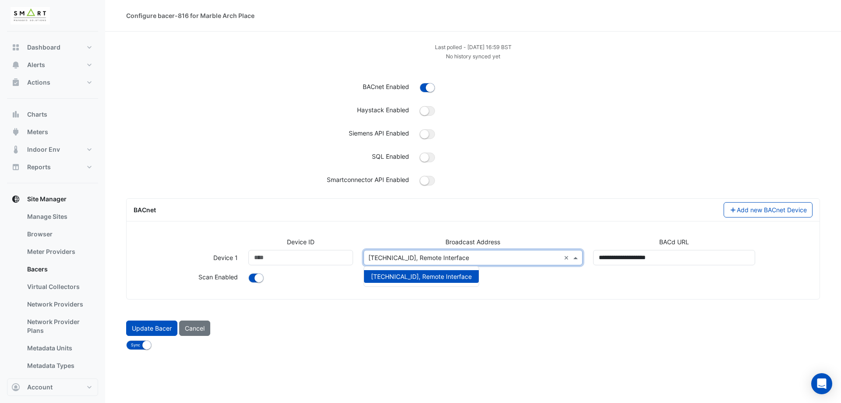
click at [606, 149] on div "Last polled - Thu 28-Aug-2025 16:59 BST No history synced yet BACnet Enabled Ha…" at bounding box center [473, 116] width 694 height 149
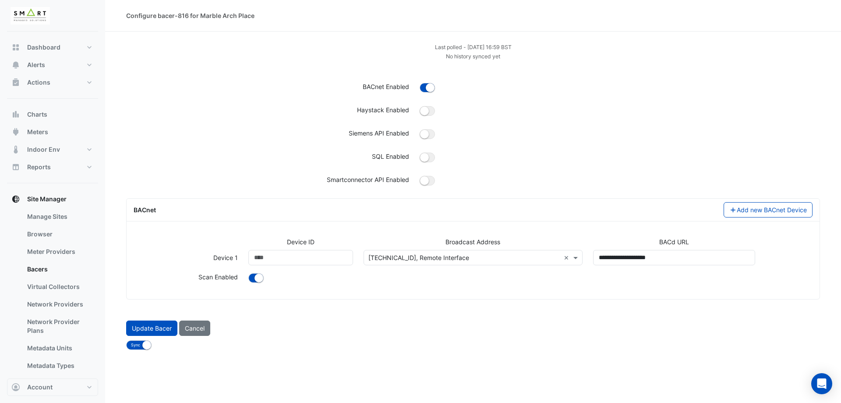
click at [503, 46] on small "Last polled - Thu 28-Aug-2025 16:59 BST" at bounding box center [473, 47] width 77 height 7
click at [504, 65] on div "Last polled - Thu 28-Aug-2025 16:59 BST No history synced yet BACnet Enabled Ha…" at bounding box center [473, 116] width 694 height 149
drag, startPoint x: 506, startPoint y: 57, endPoint x: 386, endPoint y: 39, distance: 121.4
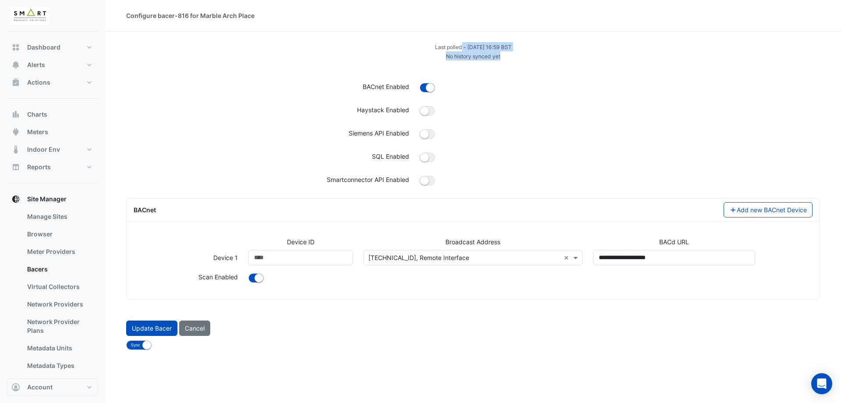
click at [386, 39] on section "Last polled - Thu 28-Aug-2025 16:59 BST No history synced yet BACnet Enabled Ha…" at bounding box center [473, 191] width 736 height 318
drag, startPoint x: 415, startPoint y: 53, endPoint x: 421, endPoint y: 55, distance: 6.4
click at [417, 53] on div "No history synced yet" at bounding box center [473, 55] width 704 height 9
click at [455, 57] on small "No history synced yet" at bounding box center [473, 56] width 54 height 7
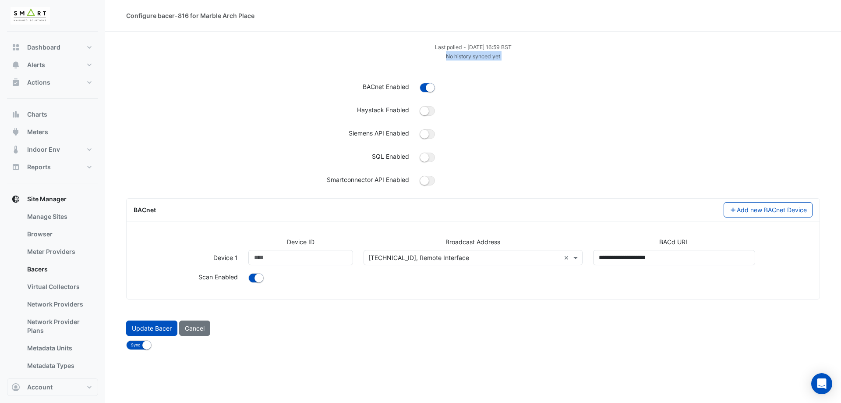
click at [455, 57] on small "No history synced yet" at bounding box center [473, 56] width 54 height 7
click at [508, 86] on div at bounding box center [619, 90] width 411 height 16
click at [414, 258] on input "text" at bounding box center [464, 257] width 192 height 9
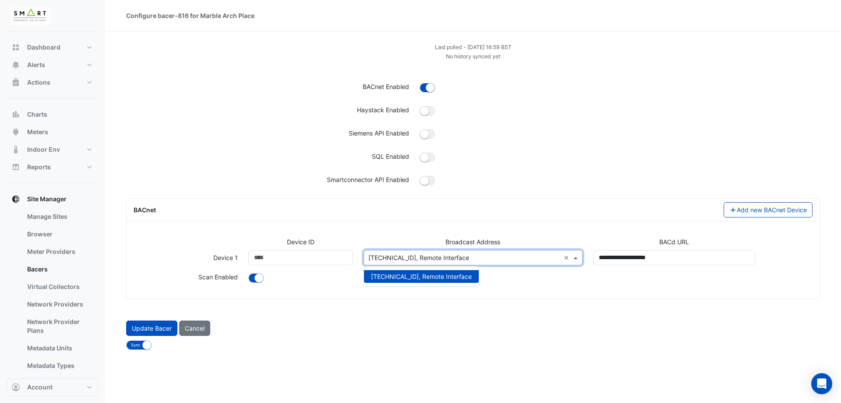
click at [427, 312] on form "Last polled - Thu 28-Aug-2025 16:59 BST No history synced yet BACnet Enabled Ha…" at bounding box center [473, 196] width 694 height 308
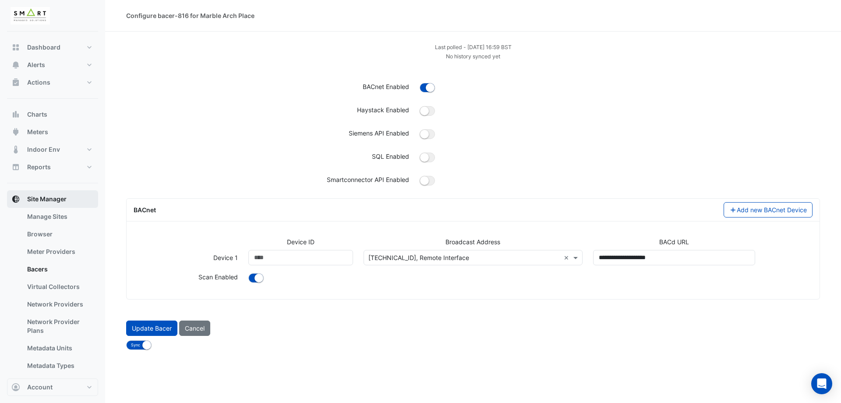
click at [59, 205] on button "Site Manager" at bounding box center [52, 199] width 91 height 18
click at [487, 52] on div "No history synced yet" at bounding box center [473, 55] width 704 height 9
click at [489, 40] on section "Last polled - Thu 28-Aug-2025 16:59 BST No history synced yet BACnet Enabled Ha…" at bounding box center [473, 191] width 736 height 318
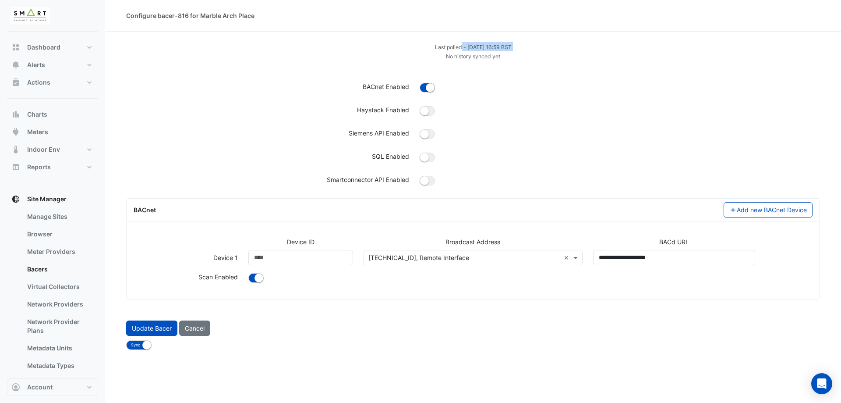
click at [200, 46] on div "Last polled - Thu 28-Aug-2025 16:59 BST" at bounding box center [473, 46] width 704 height 9
click at [525, 263] on div "Select address or add a new one 10.117.76.255, Remote Interface ×" at bounding box center [473, 257] width 219 height 15
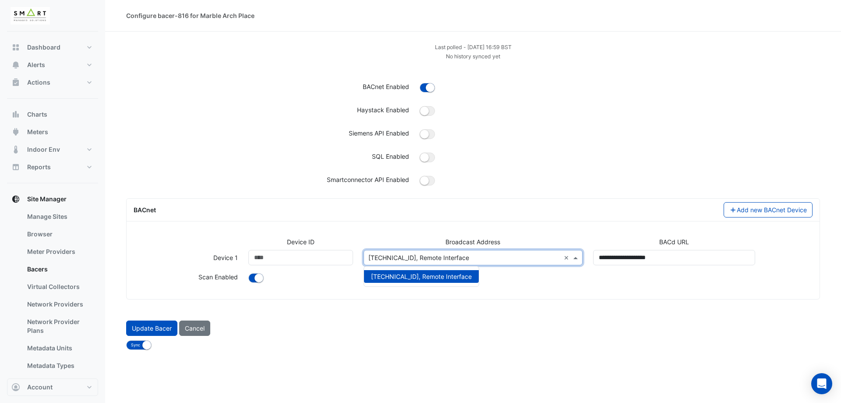
click at [534, 203] on div "Add new BACnet Device" at bounding box center [645, 209] width 345 height 15
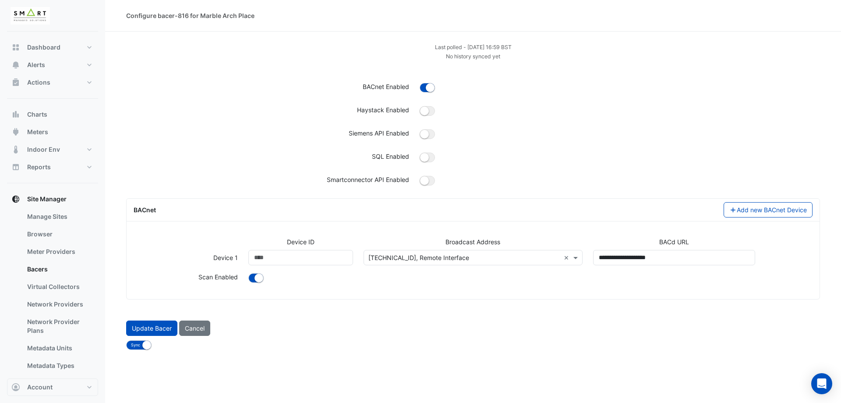
click at [163, 96] on div "BACnet Enabled" at bounding box center [473, 90] width 704 height 16
click at [431, 288] on div "**********" at bounding box center [473, 264] width 690 height 55
click at [415, 248] on div "Broadcast Address" at bounding box center [473, 243] width 230 height 13
click at [415, 260] on input "text" at bounding box center [464, 257] width 192 height 9
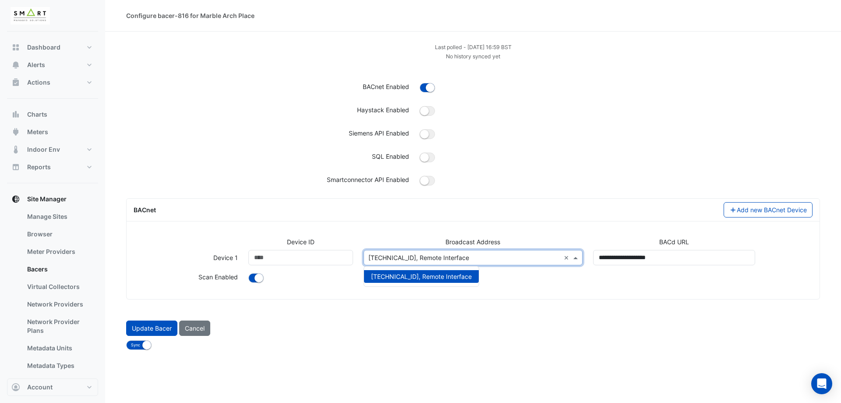
click at [264, 173] on div "Last polled - [DATE] 16:59 BST No history synced yet BACnet Enabled Haystack En…" at bounding box center [473, 116] width 694 height 149
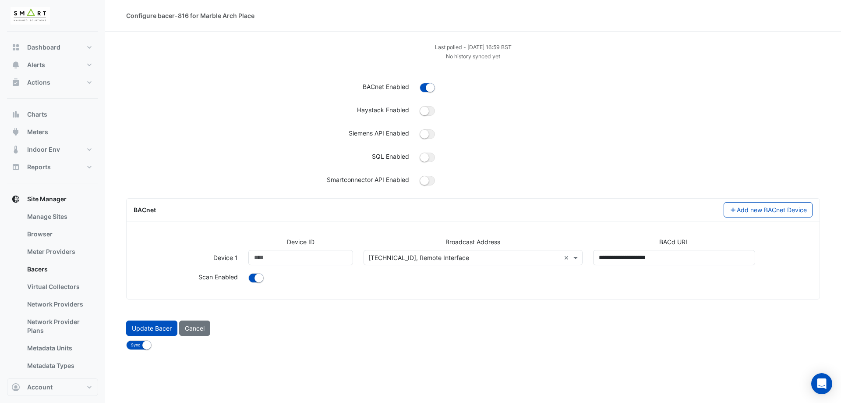
click at [491, 48] on small "Last polled - [DATE] 16:59 BST" at bounding box center [473, 47] width 77 height 7
click at [530, 78] on div "Last polled - [DATE] 16:59 BST No history synced yet BACnet Enabled Haystack En…" at bounding box center [473, 116] width 694 height 149
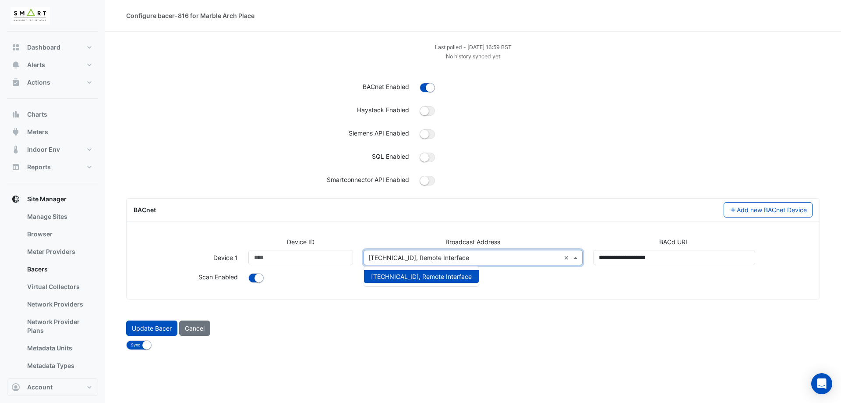
click at [432, 257] on input "text" at bounding box center [464, 257] width 192 height 9
click at [450, 342] on div "Sync No Sync" at bounding box center [473, 344] width 704 height 11
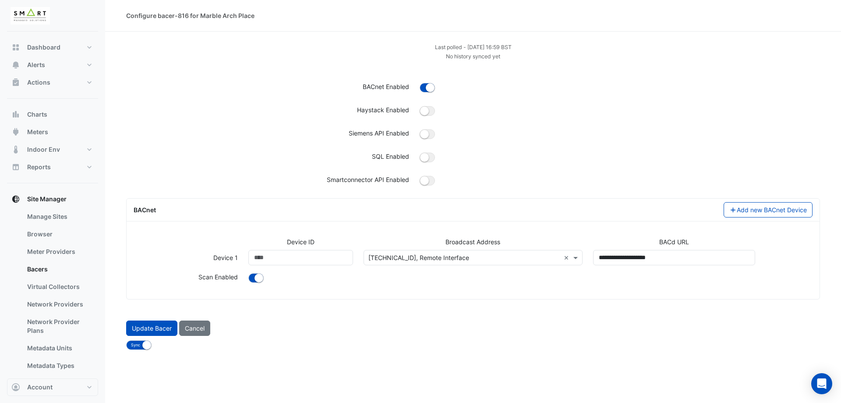
drag, startPoint x: 612, startPoint y: 361, endPoint x: 478, endPoint y: 359, distance: 135.0
click at [612, 361] on div "Configure bacer-816 for Marble Arch Place Last polled - [DATE] 16:59 BST No his…" at bounding box center [473, 201] width 736 height 403
click at [237, 156] on div "SQL Enabled" at bounding box center [268, 158] width 294 height 13
click at [475, 47] on small "Last polled - [DATE] 16:59 BST" at bounding box center [473, 47] width 77 height 7
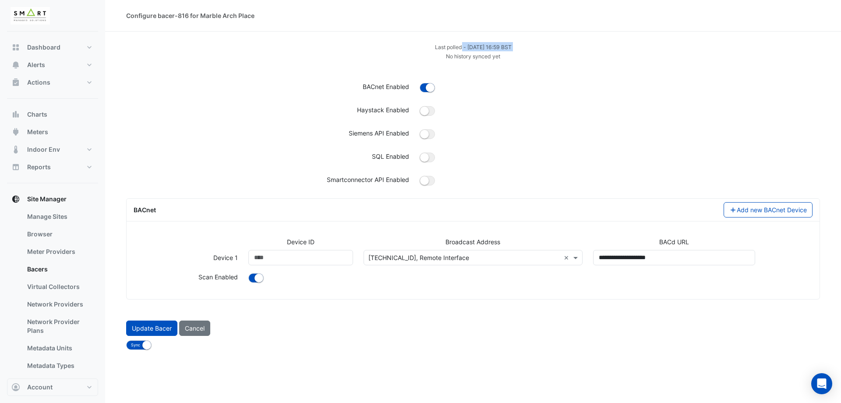
click at [475, 47] on small "Last polled - [DATE] 16:59 BST" at bounding box center [473, 47] width 77 height 7
click at [565, 50] on div "Last polled - [DATE] 16:59 BST" at bounding box center [473, 46] width 704 height 9
drag, startPoint x: 503, startPoint y: 39, endPoint x: 391, endPoint y: 33, distance: 112.3
click at [391, 33] on section "Last polled - Thu 28-Aug-2025 16:59 BST No history synced yet BACnet Enabled Ha…" at bounding box center [473, 191] width 736 height 318
click at [389, 62] on div "Last polled - Thu 28-Aug-2025 16:59 BST No history synced yet BACnet Enabled Ha…" at bounding box center [473, 116] width 694 height 149
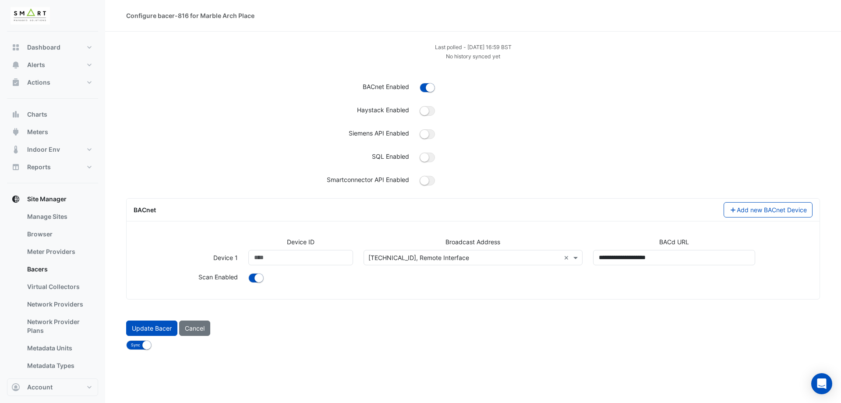
click at [421, 261] on input "text" at bounding box center [464, 257] width 192 height 9
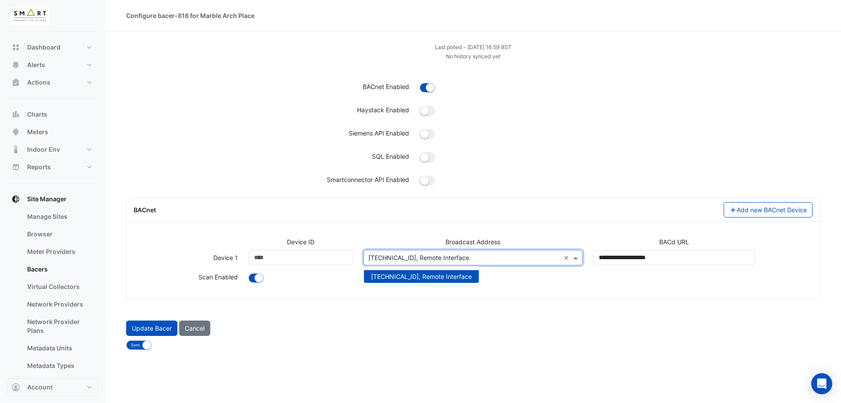
click at [387, 315] on form "Last polled - [DATE] 16:59 BST No history synced yet BACnet Enabled Haystack En…" at bounding box center [473, 196] width 694 height 308
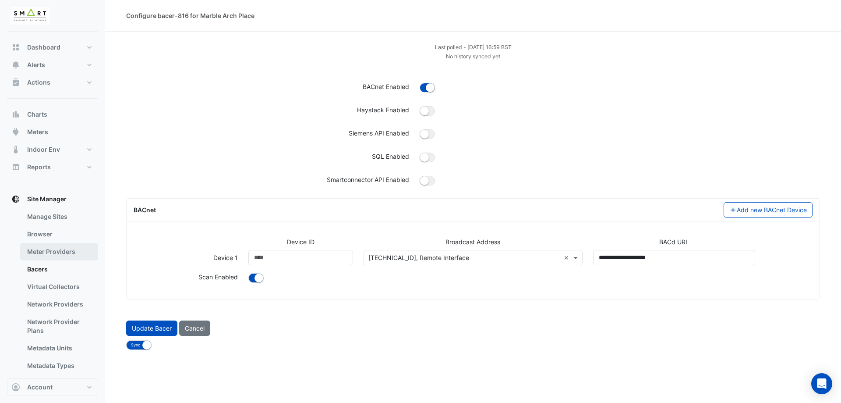
click at [62, 260] on link "Meter Providers" at bounding box center [59, 252] width 78 height 18
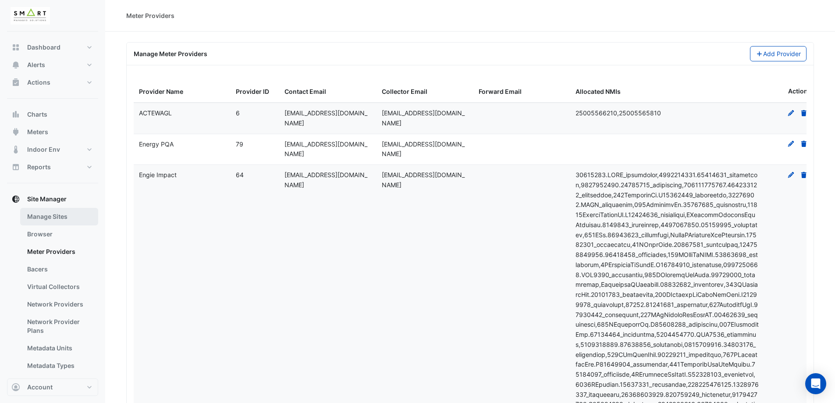
click at [47, 215] on link "Manage Sites" at bounding box center [59, 217] width 78 height 18
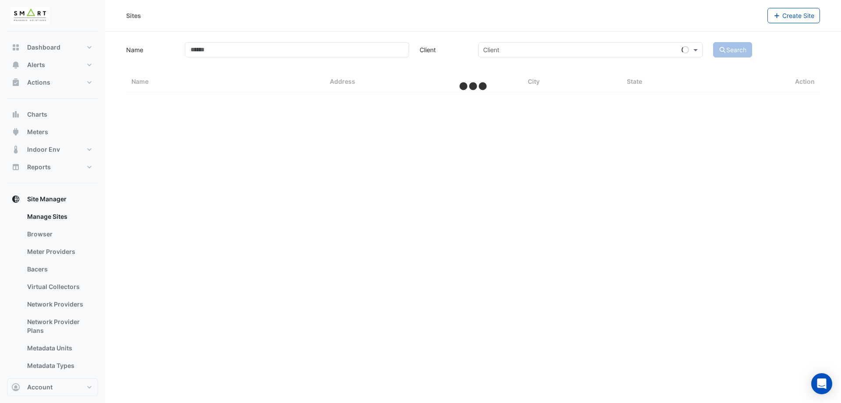
select select "***"
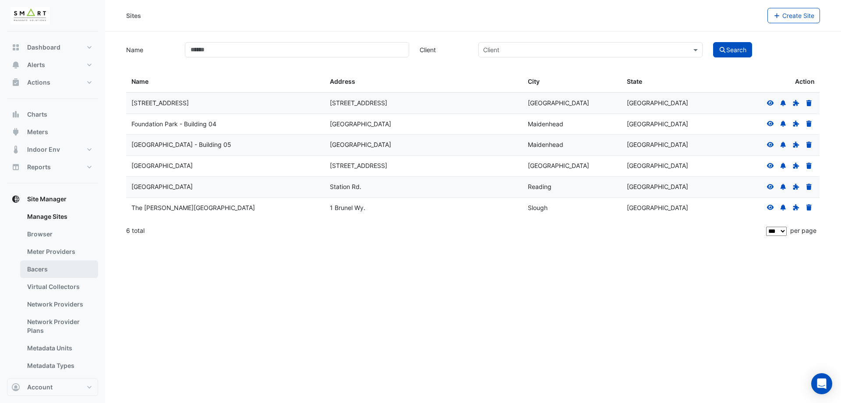
click at [36, 266] on link "Bacers" at bounding box center [59, 269] width 78 height 18
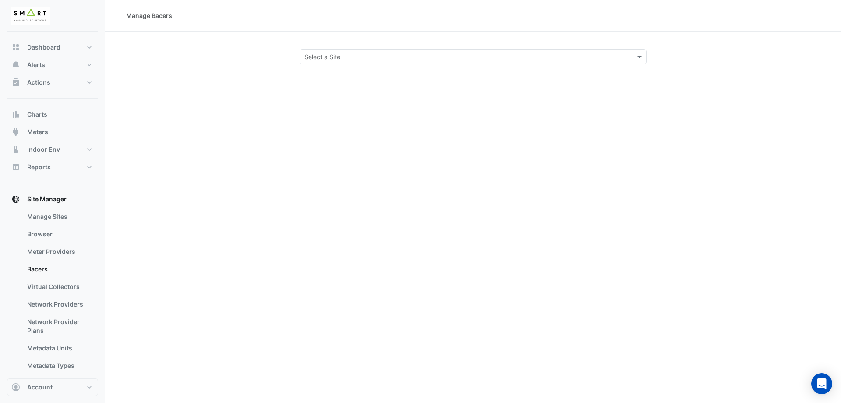
click at [353, 54] on input "text" at bounding box center [464, 57] width 320 height 9
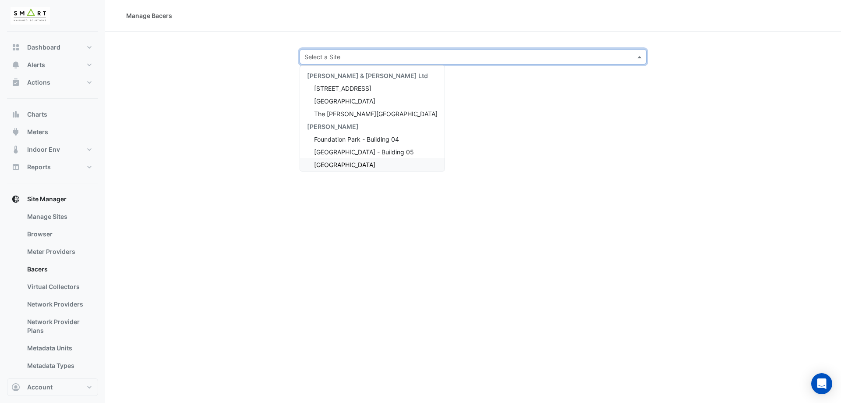
click at [349, 164] on span "Marble Arch Place" at bounding box center [344, 164] width 61 height 7
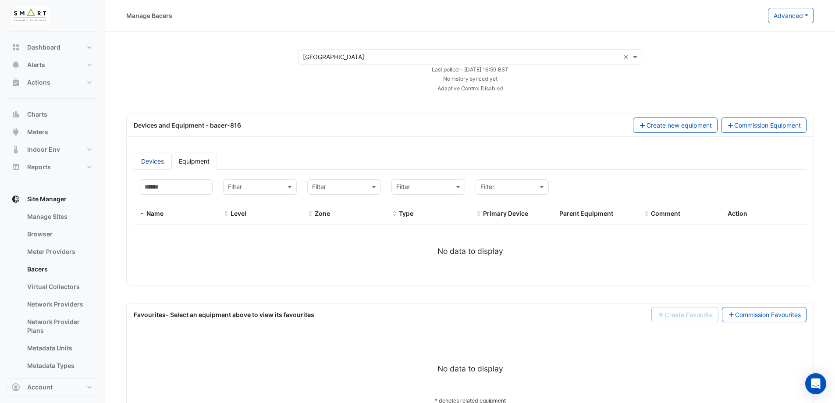
click at [151, 161] on link "Devices" at bounding box center [153, 160] width 38 height 17
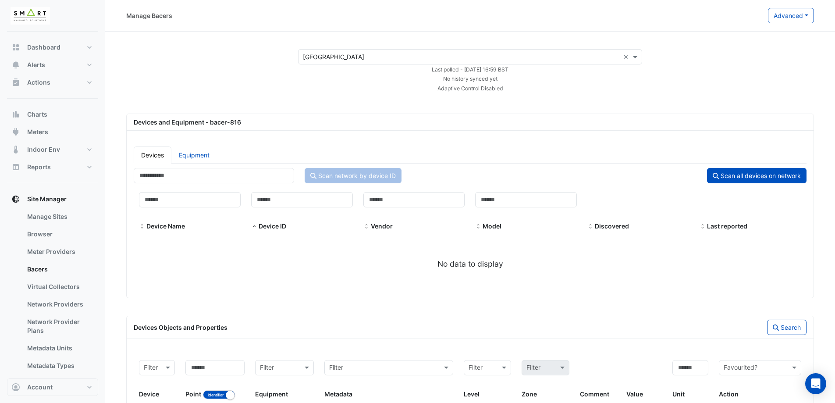
click at [231, 123] on div "Devices and Equipment - bacer-816" at bounding box center [469, 121] width 683 height 9
click at [242, 73] on div "Select a Site × Marble Arch Place × Last polled - Thu 28-Aug-2025 16:59 BST No …" at bounding box center [470, 70] width 708 height 43
click at [798, 15] on button "Advanced" at bounding box center [791, 15] width 46 height 15
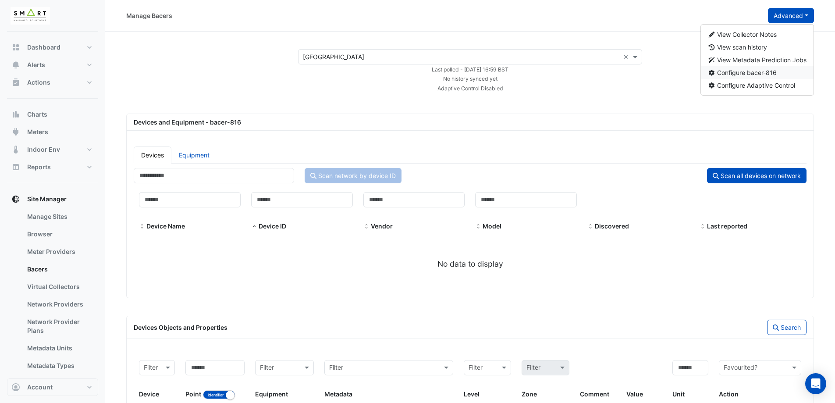
click at [777, 72] on button "Configure bacer-816" at bounding box center [757, 72] width 113 height 13
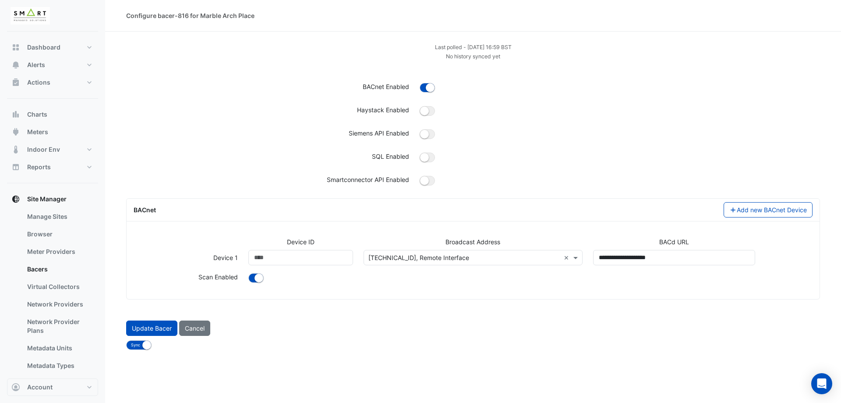
click at [537, 250] on div "**********" at bounding box center [473, 264] width 690 height 55
click at [529, 259] on input "text" at bounding box center [464, 257] width 192 height 9
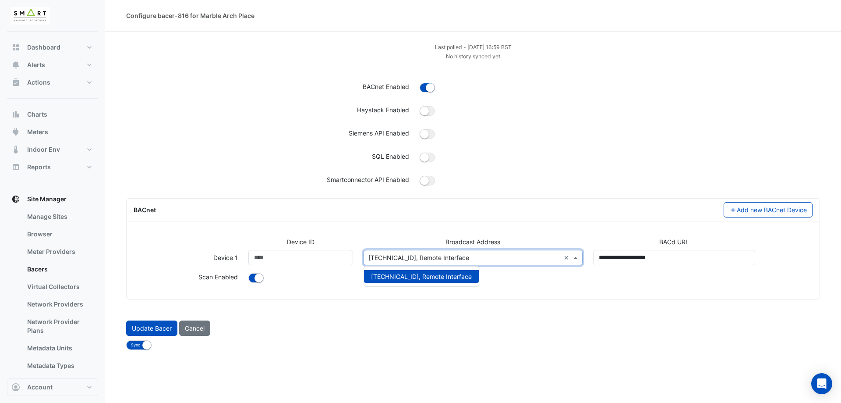
click at [509, 312] on form "Last polled - Thu 28-Aug-2025 16:59 BST No history synced yet BACnet Enabled Ha…" at bounding box center [473, 196] width 694 height 308
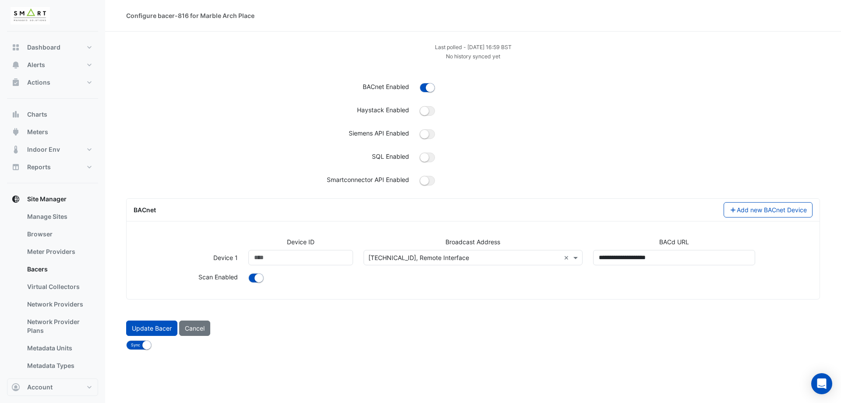
click at [433, 291] on div "**********" at bounding box center [473, 264] width 690 height 55
click at [440, 245] on div "Broadcast Address" at bounding box center [473, 243] width 230 height 13
click at [440, 253] on input "text" at bounding box center [464, 257] width 192 height 9
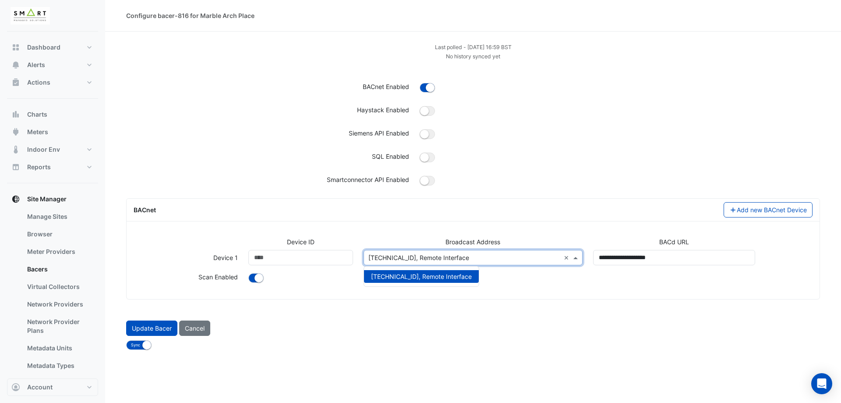
click at [435, 299] on div "BACnet Add new BACnet Device Device ID Broadcast Address BACd URL Device 1 Devi…" at bounding box center [473, 248] width 694 height 101
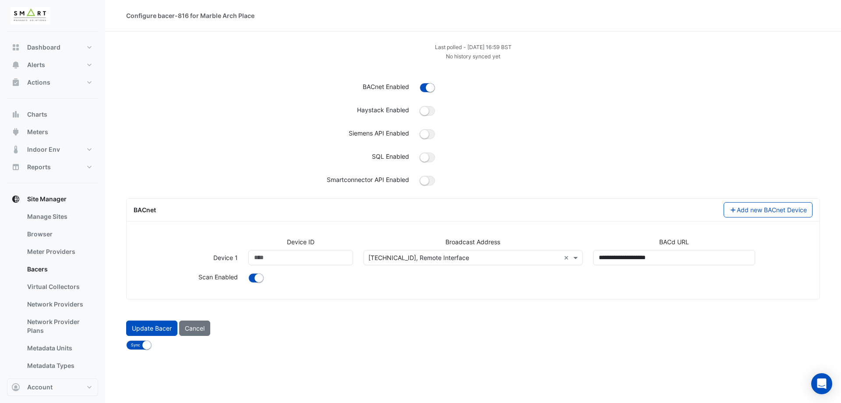
click at [449, 260] on input "text" at bounding box center [464, 257] width 192 height 9
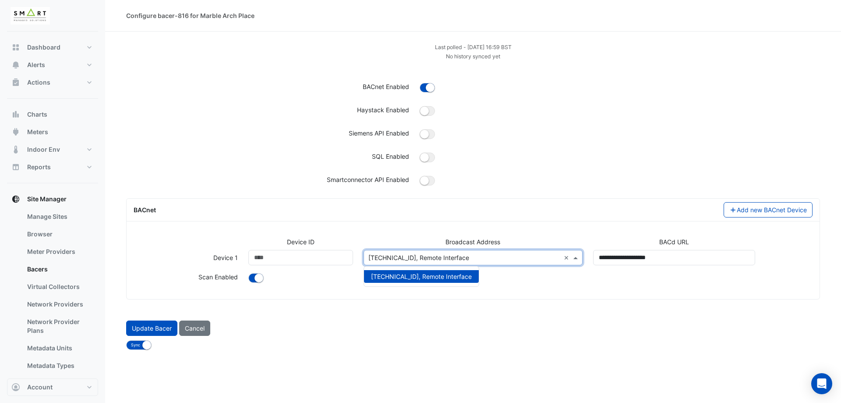
click at [422, 312] on form "Last polled - Thu 28-Aug-2025 16:59 BST No history synced yet BACnet Enabled Ha…" at bounding box center [473, 196] width 694 height 308
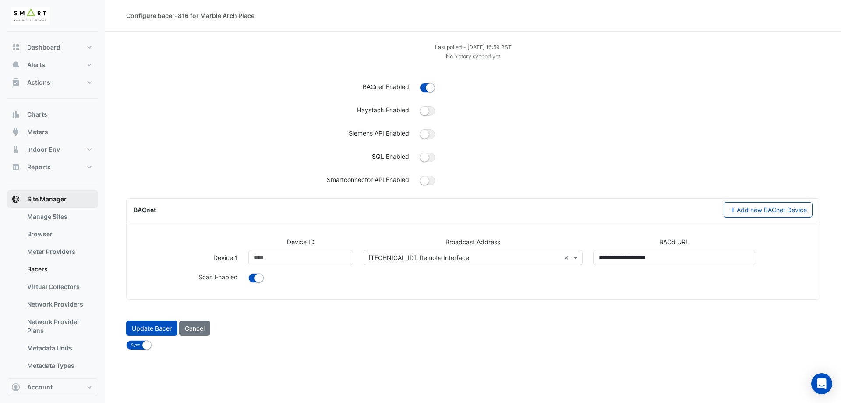
click at [52, 201] on span "Site Manager" at bounding box center [46, 199] width 39 height 9
click at [44, 217] on link "Manage Sites" at bounding box center [59, 217] width 78 height 18
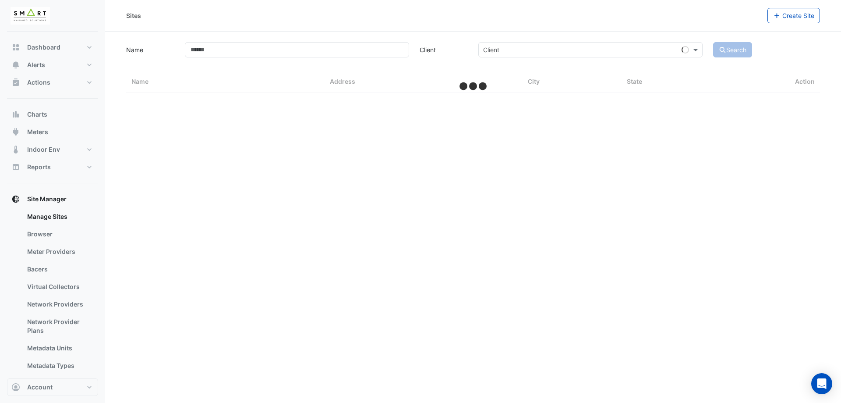
select select "***"
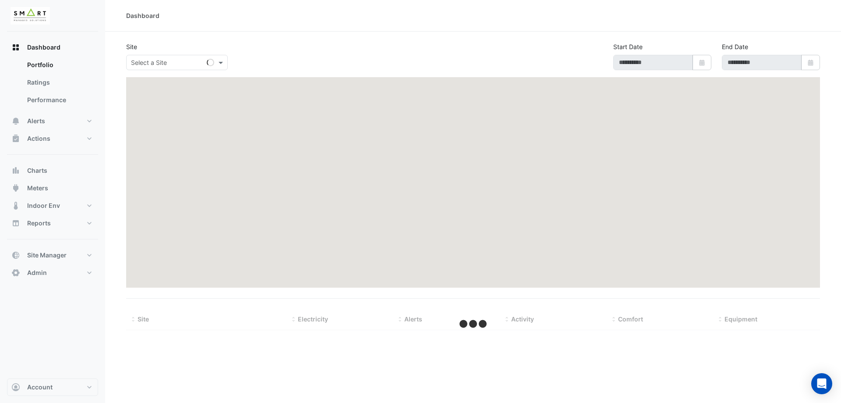
type input "**********"
select select "***"
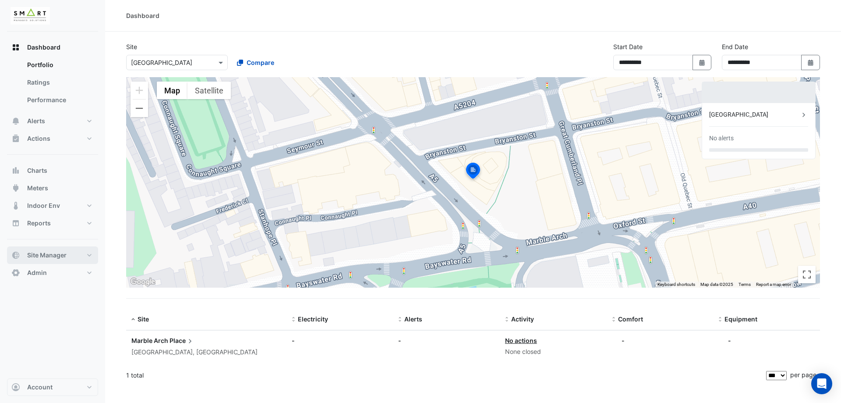
click at [88, 260] on button "Site Manager" at bounding box center [52, 255] width 91 height 18
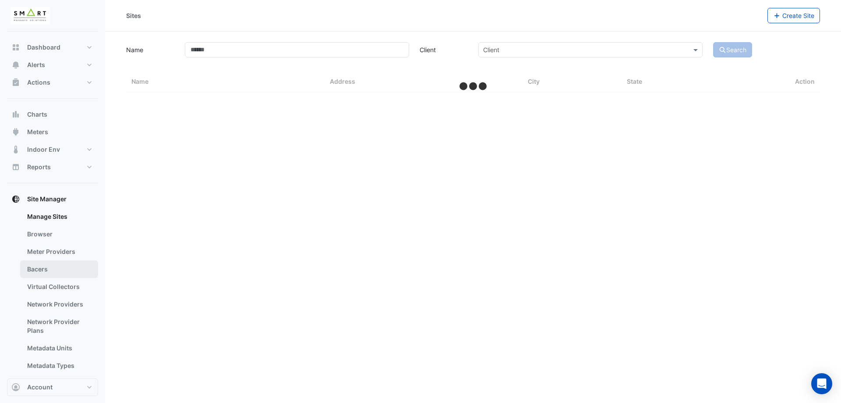
click at [53, 266] on link "Bacers" at bounding box center [59, 269] width 78 height 18
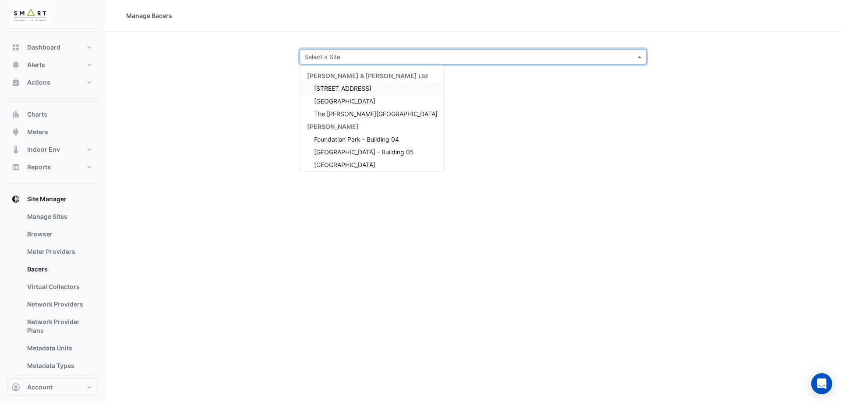
click at [337, 54] on input "text" at bounding box center [464, 57] width 320 height 9
click at [341, 164] on span "Marble Arch Place" at bounding box center [344, 164] width 61 height 7
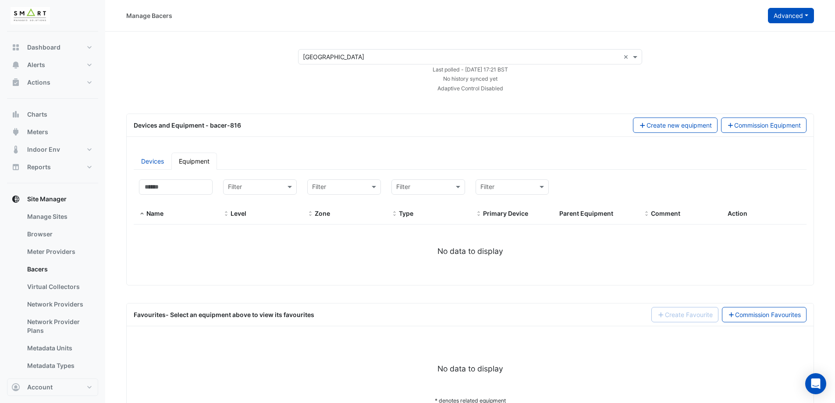
click at [796, 11] on button "Advanced" at bounding box center [791, 15] width 46 height 15
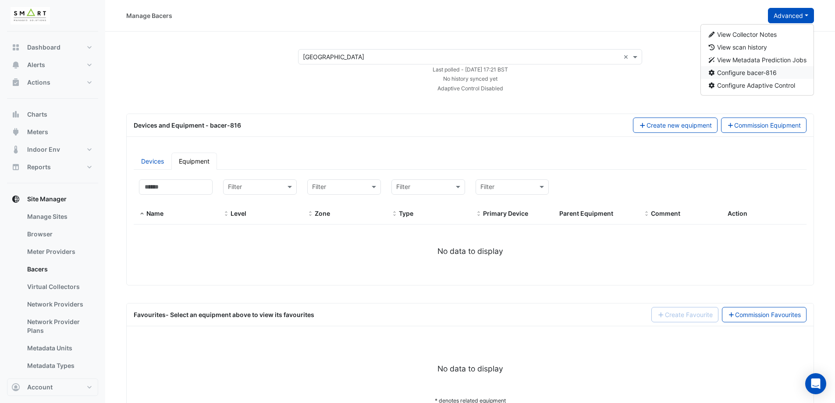
click at [755, 75] on span "Configure bacer-816" at bounding box center [747, 72] width 60 height 7
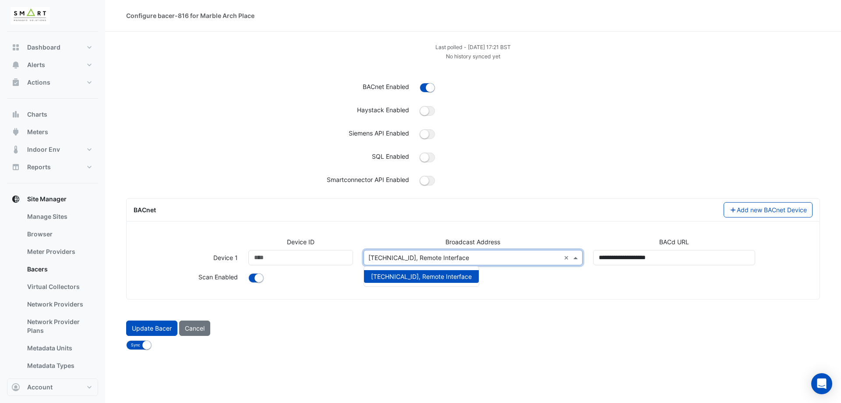
click at [421, 256] on input "text" at bounding box center [464, 257] width 192 height 9
click at [421, 233] on div "Device ID Broadcast Address BACd URL Device 1 Device ID ***** Broadcast Address…" at bounding box center [473, 264] width 693 height 69
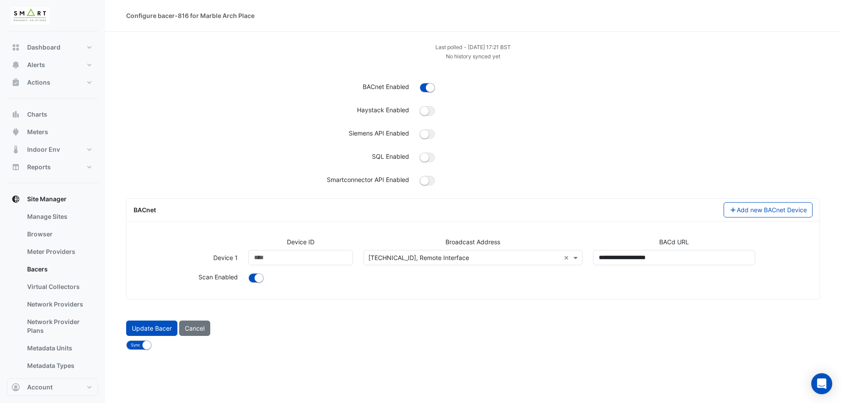
click at [413, 251] on div "Select address or add a new one [TECHNICAL_ID], Remote Interface ×" at bounding box center [473, 257] width 219 height 15
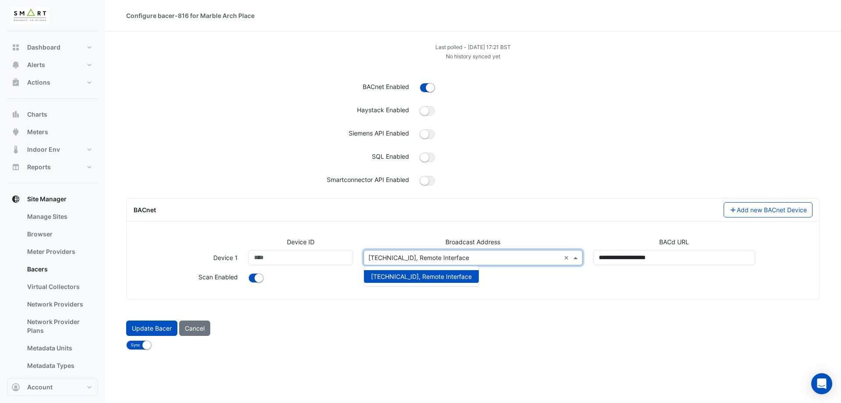
click at [421, 317] on div "Update Bacer Cancel" at bounding box center [473, 328] width 704 height 22
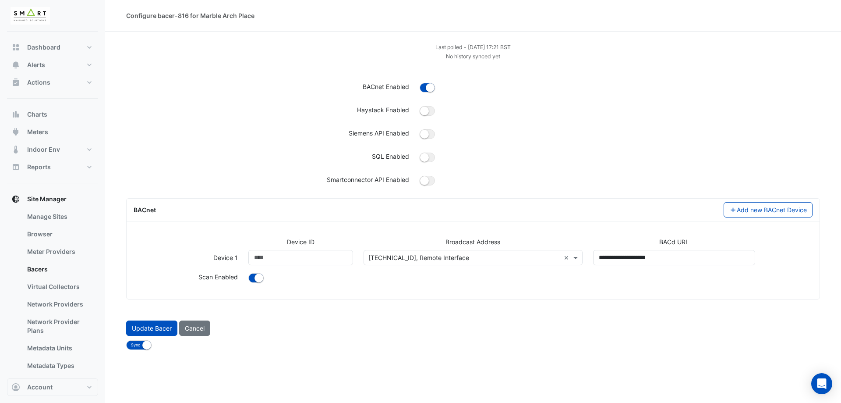
click at [244, 157] on div "SQL Enabled" at bounding box center [268, 158] width 294 height 13
click at [442, 263] on div "Select address or add a new one [TECHNICAL_ID], Remote Interface ×" at bounding box center [473, 257] width 219 height 15
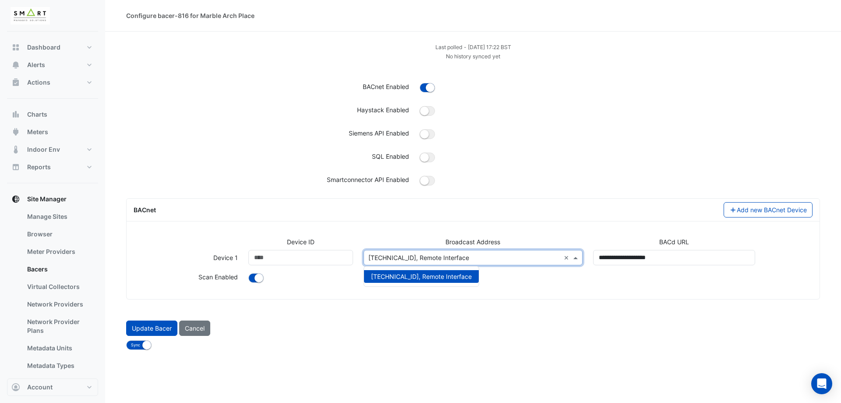
click at [195, 156] on div "SQL Enabled" at bounding box center [268, 158] width 294 height 13
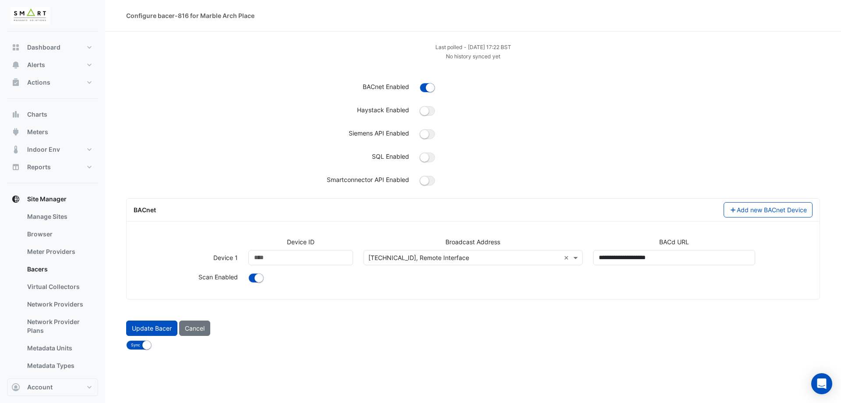
click at [494, 48] on small "Last polled - [DATE] 17:22 BST" at bounding box center [473, 47] width 76 height 7
click at [521, 66] on div "Last polled - [DATE] 17:22 BST No history synced yet BACnet Enabled Haystack En…" at bounding box center [473, 116] width 694 height 149
click at [222, 15] on div "Configure bacer-816 for Marble Arch Place" at bounding box center [190, 15] width 128 height 9
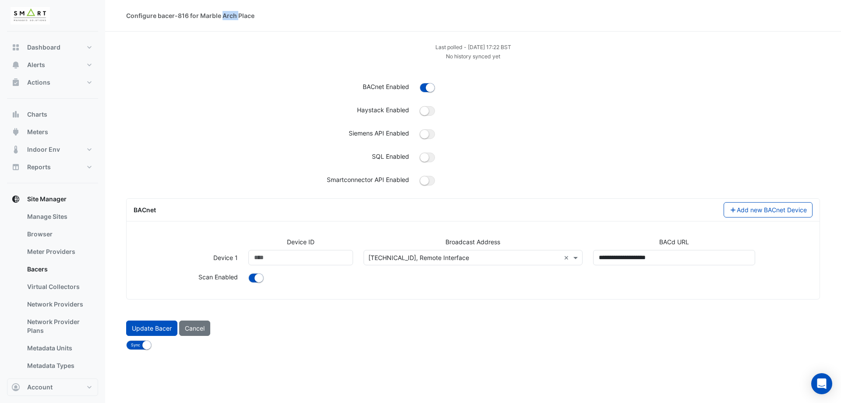
click at [222, 15] on div "Configure bacer-816 for Marble Arch Place" at bounding box center [190, 15] width 128 height 9
click at [223, 44] on div "Last polled - [DATE] 17:22 BST" at bounding box center [473, 46] width 704 height 9
click at [413, 260] on input "text" at bounding box center [464, 257] width 192 height 9
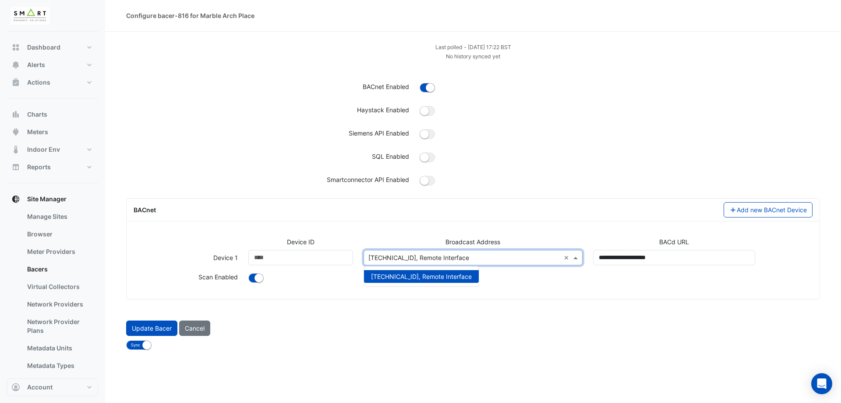
click at [235, 149] on div "Last polled - Thu 28-Aug-2025 17:22 BST No history synced yet BACnet Enabled Ha…" at bounding box center [473, 116] width 694 height 149
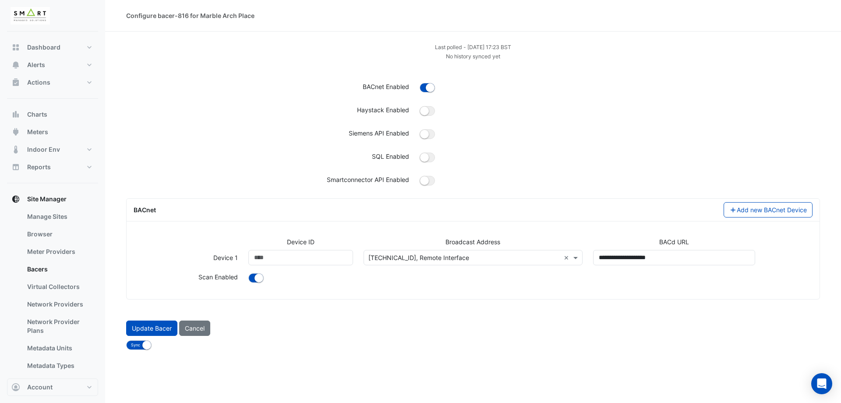
click at [273, 139] on div "Siemens API Enabled" at bounding box center [268, 134] width 294 height 13
click at [409, 255] on input "text" at bounding box center [464, 257] width 192 height 9
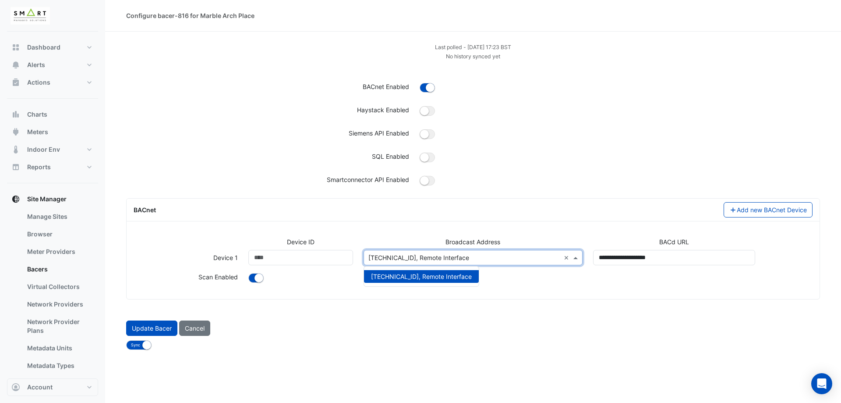
click at [165, 167] on div "SQL Enabled" at bounding box center [473, 160] width 704 height 16
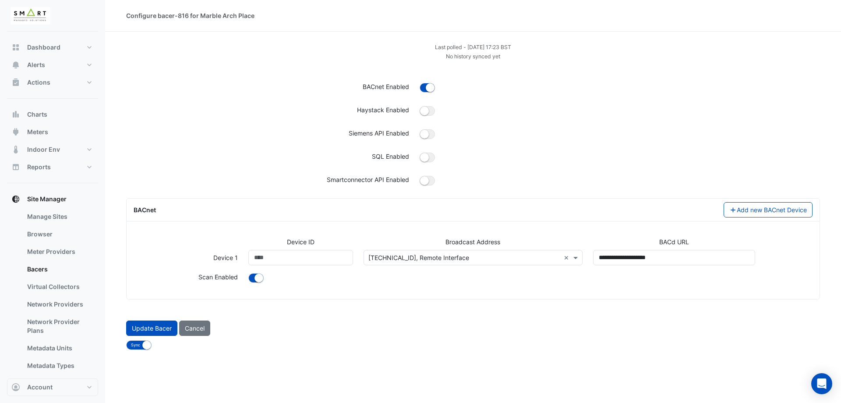
click at [654, 376] on div "Configure bacer-816 for Marble Arch Place Last polled - Thu 28-Aug-2025 17:23 B…" at bounding box center [473, 201] width 736 height 403
click at [492, 276] on div at bounding box center [530, 278] width 575 height 13
click at [487, 263] on div "Select address or add a new one 10.117.76.255, Remote Interface ×" at bounding box center [473, 257] width 219 height 15
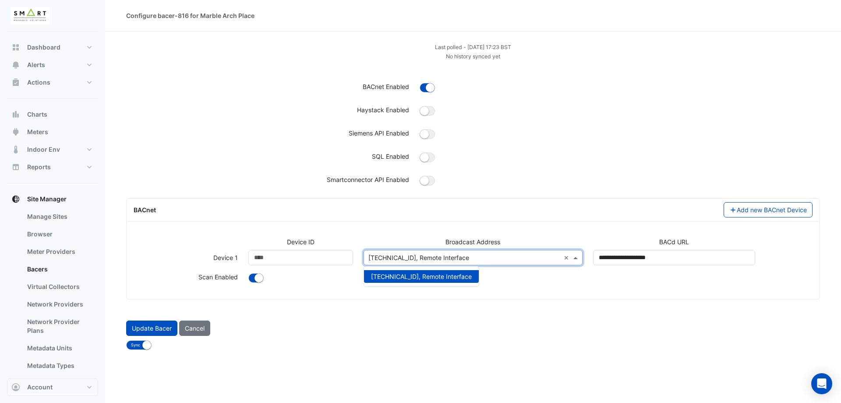
drag, startPoint x: 205, startPoint y: 99, endPoint x: 165, endPoint y: 69, distance: 49.5
click at [205, 98] on div "Last polled - Thu 28-Aug-2025 17:23 BST No history synced yet BACnet Enabled Ha…" at bounding box center [473, 116] width 694 height 149
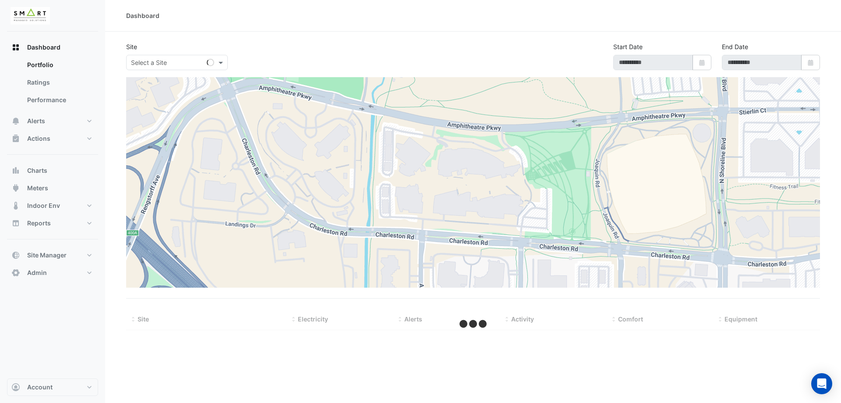
type input "**********"
select select "***"
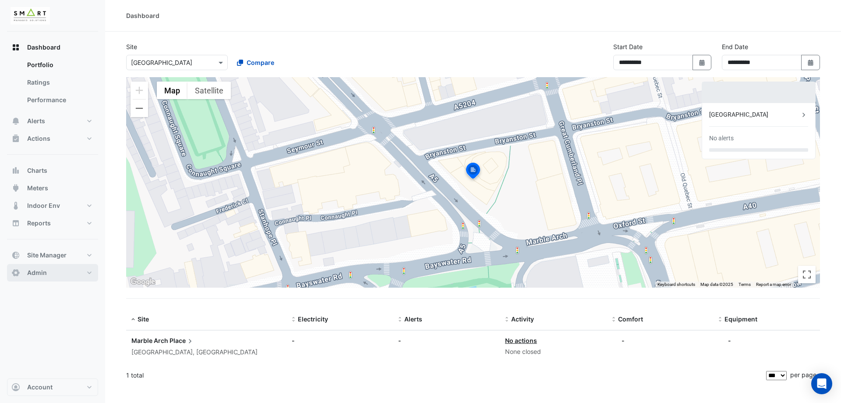
click at [60, 276] on button "Admin" at bounding box center [52, 273] width 91 height 18
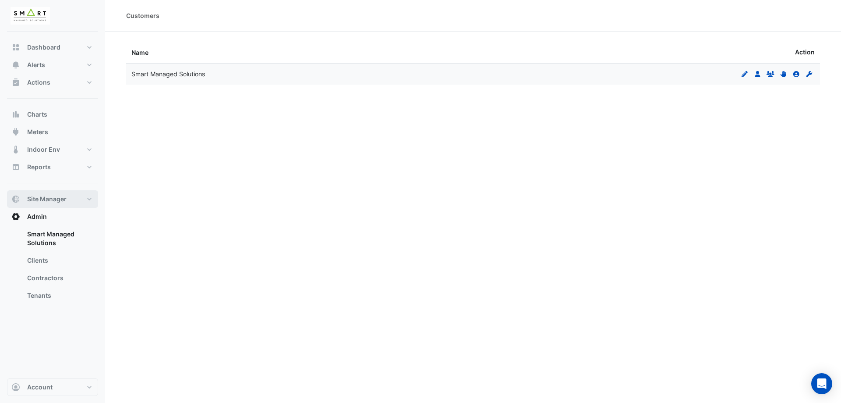
click at [67, 201] on button "Site Manager" at bounding box center [52, 199] width 91 height 18
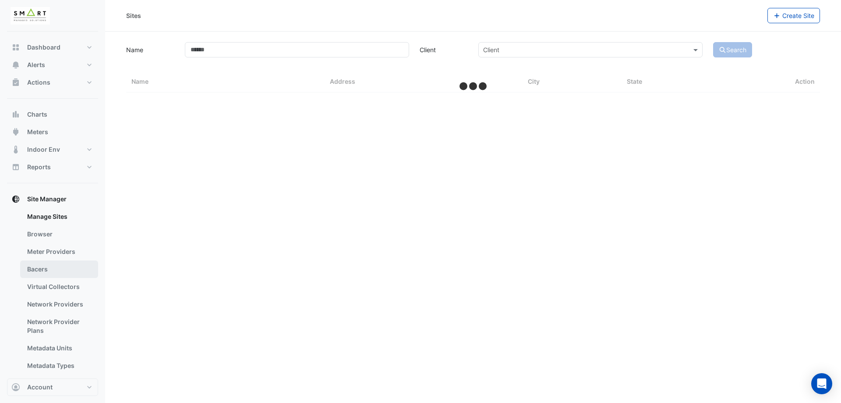
select select "***"
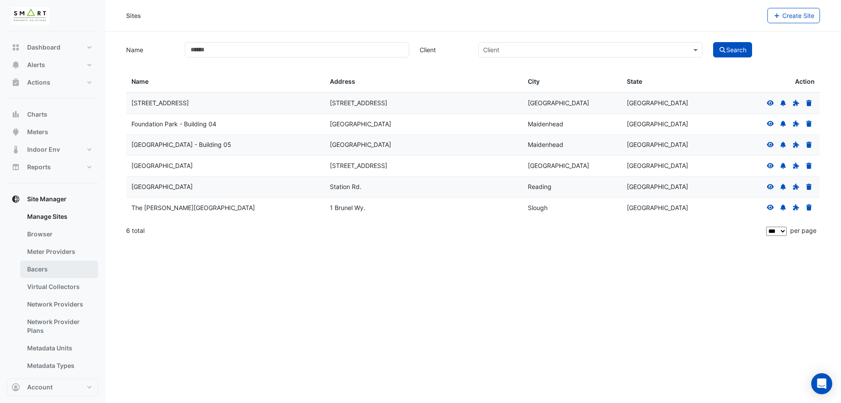
click at [51, 264] on link "Bacers" at bounding box center [59, 269] width 78 height 18
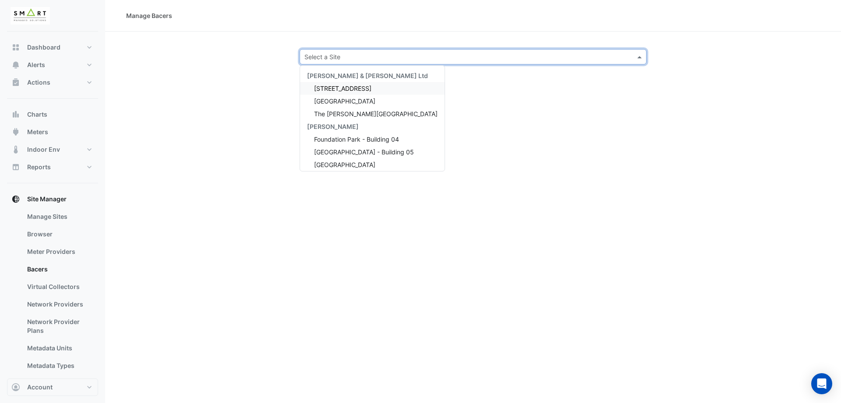
click at [400, 59] on input "text" at bounding box center [464, 57] width 320 height 9
click at [350, 163] on span "[GEOGRAPHIC_DATA]" at bounding box center [344, 164] width 61 height 7
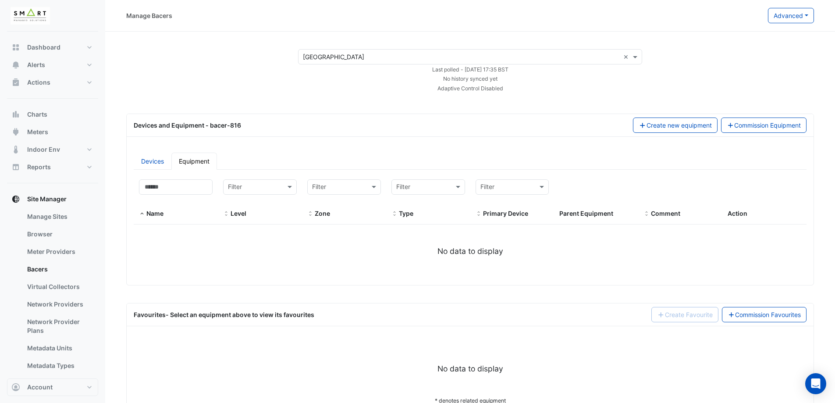
click at [253, 77] on div "Select a Site × Marble Arch Place × Last polled - [DATE] 17:35 BST No history s…" at bounding box center [470, 70] width 708 height 43
click at [792, 15] on button "Advanced" at bounding box center [791, 15] width 46 height 15
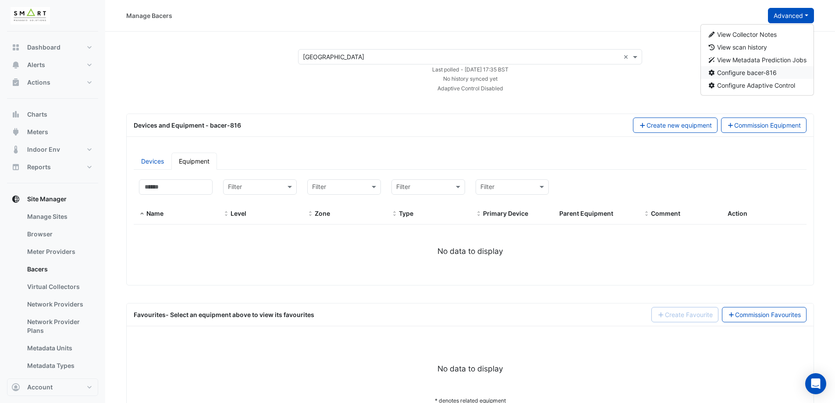
click at [743, 77] on button "Configure bacer-816" at bounding box center [757, 72] width 113 height 13
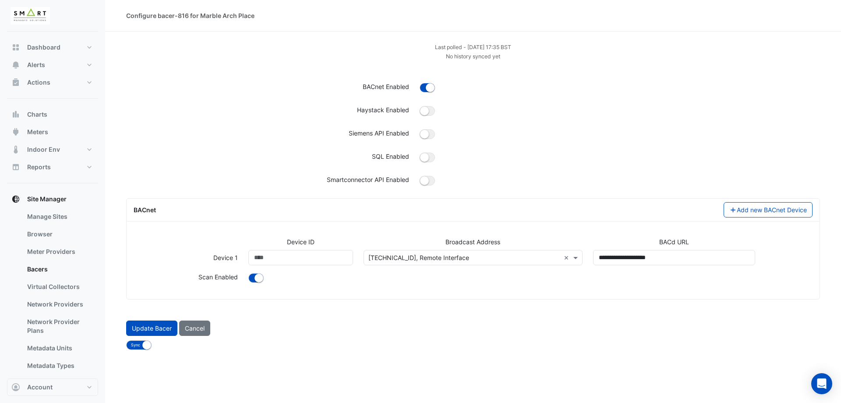
click at [442, 261] on input "text" at bounding box center [464, 257] width 192 height 9
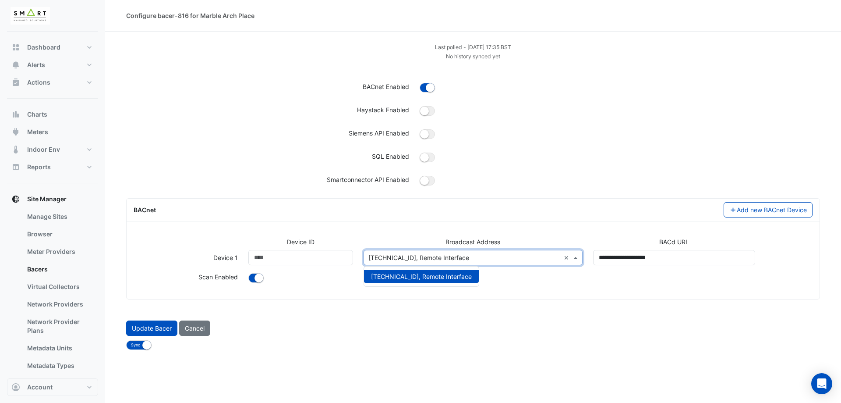
click at [540, 166] on div at bounding box center [619, 160] width 411 height 16
